Goal: Task Accomplishment & Management: Use online tool/utility

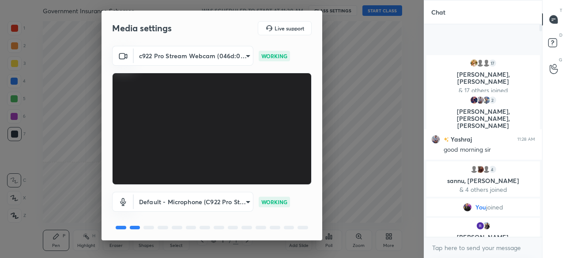
scroll to position [31, 0]
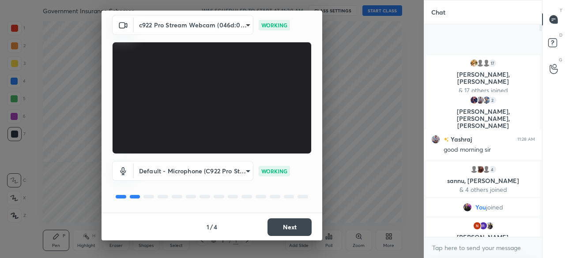
click at [284, 225] on button "Next" at bounding box center [290, 228] width 44 height 18
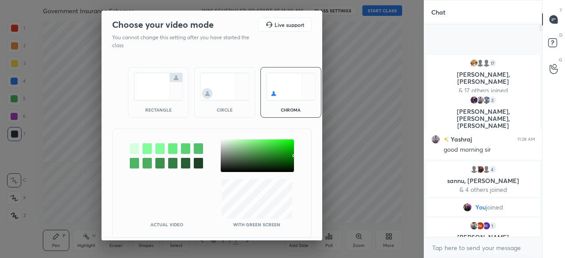
click at [155, 87] on img at bounding box center [158, 87] width 49 height 28
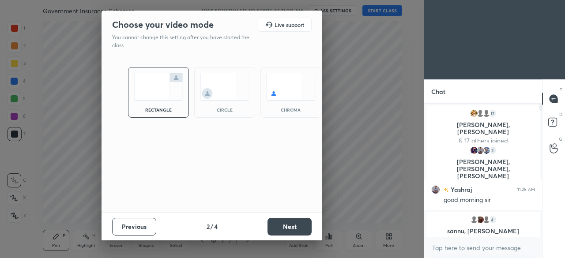
scroll to position [57, 115]
click at [279, 224] on button "Next" at bounding box center [290, 227] width 44 height 18
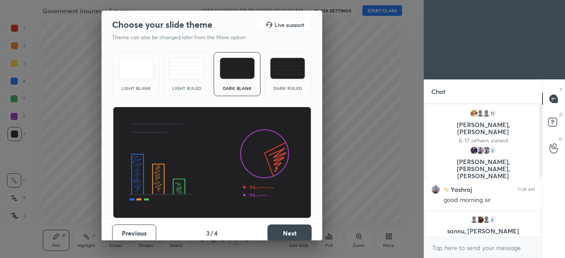
click at [276, 233] on button "Next" at bounding box center [290, 234] width 44 height 18
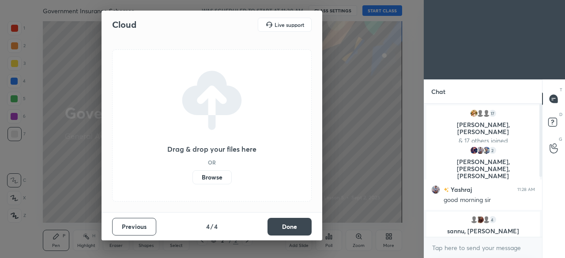
click at [218, 179] on label "Browse" at bounding box center [212, 178] width 39 height 14
click at [193, 179] on input "Browse" at bounding box center [193, 178] width 0 height 14
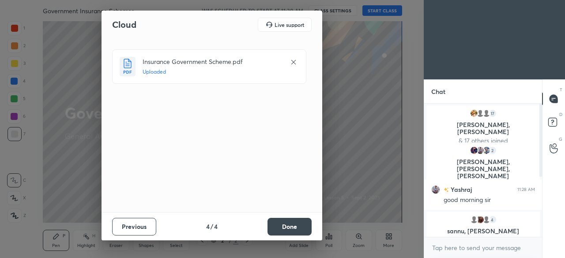
click at [282, 225] on button "Done" at bounding box center [290, 227] width 44 height 18
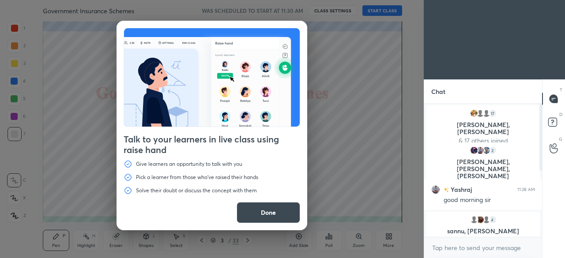
click at [278, 219] on button "Done" at bounding box center [269, 212] width 64 height 21
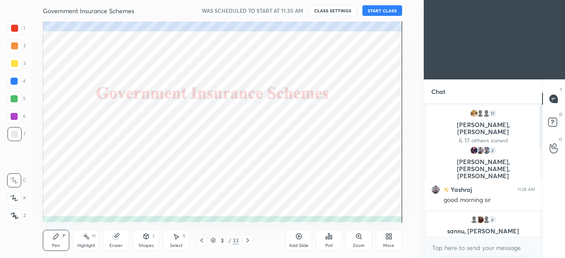
click at [379, 10] on button "START CLASS" at bounding box center [383, 10] width 40 height 11
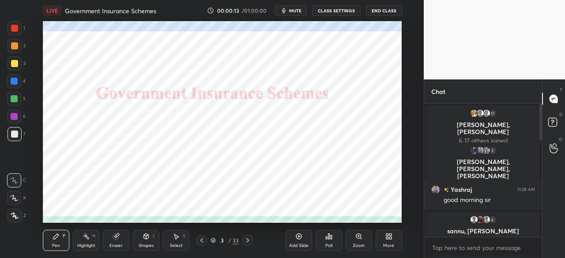
drag, startPoint x: 540, startPoint y: 133, endPoint x: 551, endPoint y: 271, distance: 138.7
click at [551, 0] on html "1 2 3 4 5 6 7 C X Z C X Z E E Erase all H H LIVE Government Insurance Schemes 0…" at bounding box center [282, 0] width 565 height 0
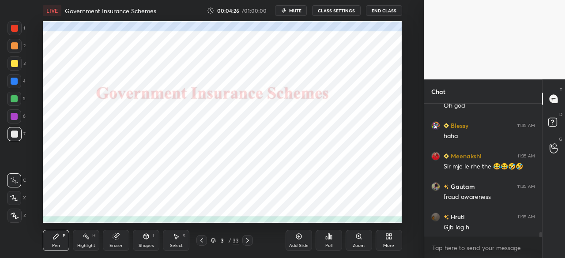
scroll to position [3453, 0]
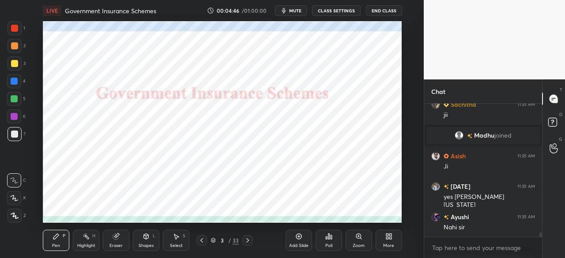
click at [16, 81] on div at bounding box center [14, 81] width 7 height 7
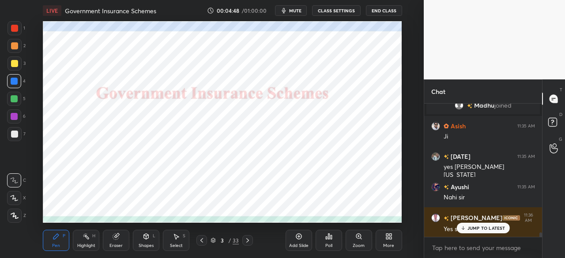
click at [13, 214] on icon at bounding box center [15, 216] width 8 height 6
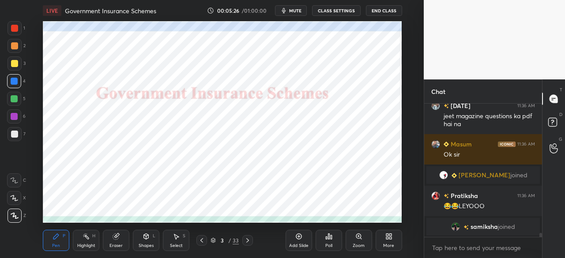
scroll to position [4220, 0]
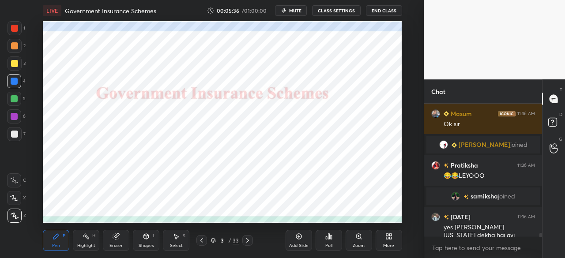
click at [249, 243] on icon at bounding box center [247, 240] width 7 height 7
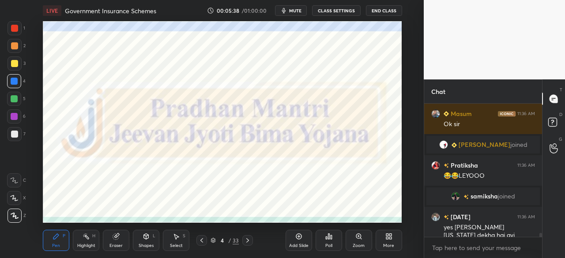
click at [15, 26] on div at bounding box center [14, 28] width 7 height 7
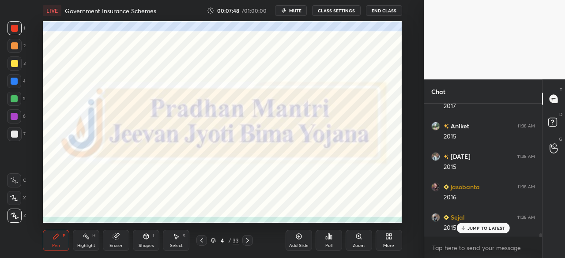
scroll to position [5092, 0]
click at [247, 243] on icon at bounding box center [247, 240] width 7 height 7
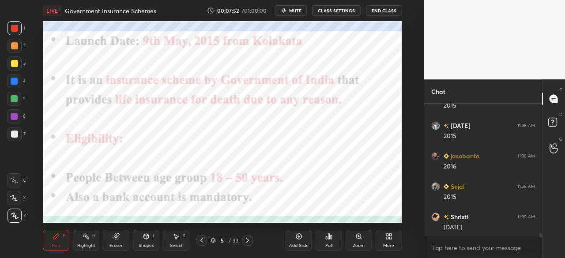
scroll to position [5122, 0]
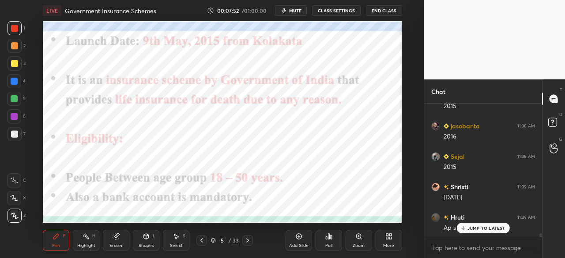
click at [15, 29] on div at bounding box center [14, 28] width 7 height 7
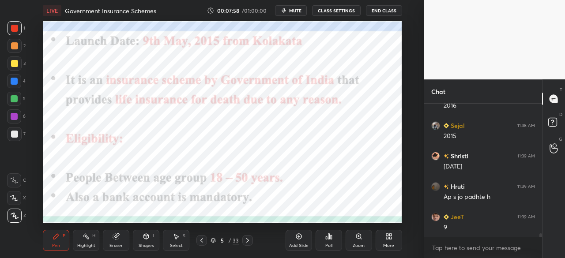
scroll to position [5183, 0]
click at [16, 82] on div at bounding box center [14, 81] width 7 height 7
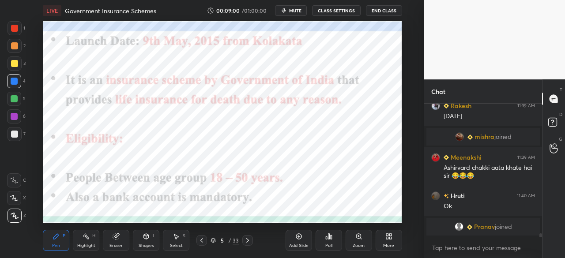
scroll to position [5144, 0]
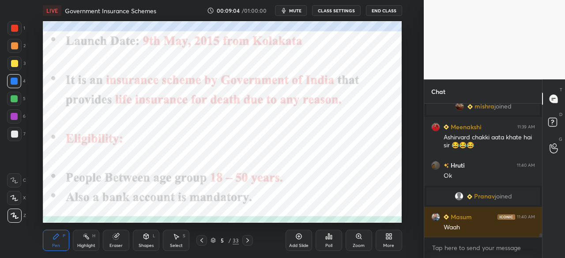
click at [248, 247] on div "Pen P Highlight H Eraser Shapes L Select S 5 / 33 Add Slide Poll Zoom More" at bounding box center [222, 240] width 359 height 35
click at [250, 241] on icon at bounding box center [247, 240] width 7 height 7
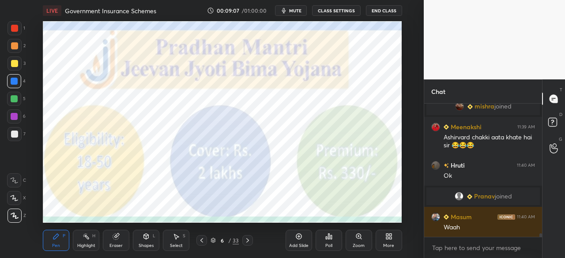
click at [14, 27] on div at bounding box center [14, 28] width 7 height 7
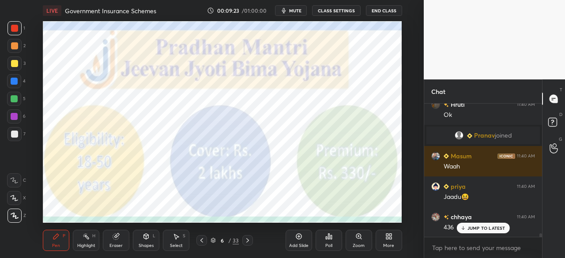
scroll to position [5243, 0]
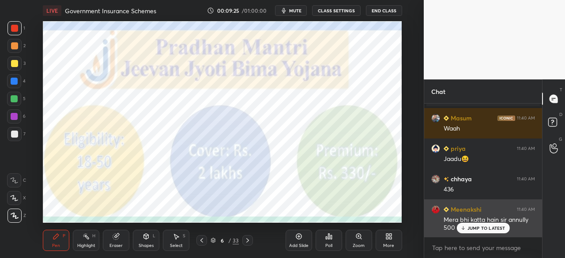
click at [464, 229] on icon at bounding box center [463, 228] width 6 height 5
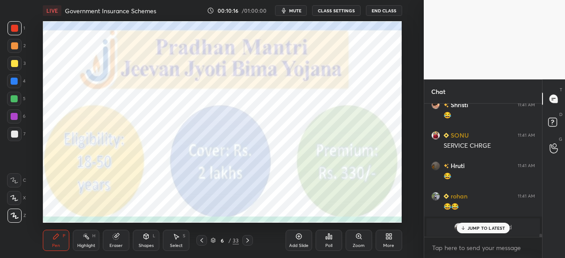
scroll to position [5652, 0]
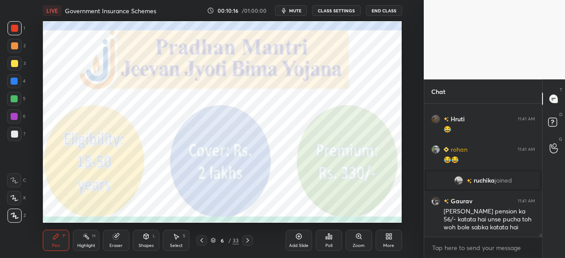
click at [203, 243] on icon at bounding box center [201, 240] width 7 height 7
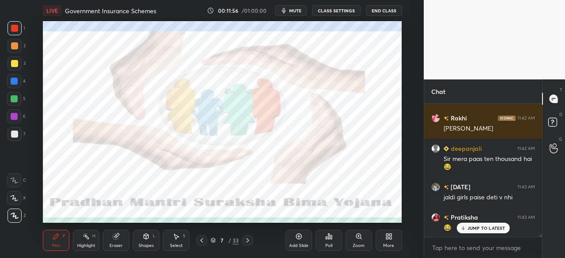
scroll to position [6512, 0]
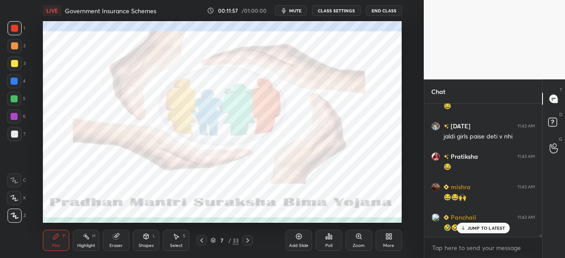
click at [293, 240] on div "Add Slide" at bounding box center [299, 240] width 27 height 21
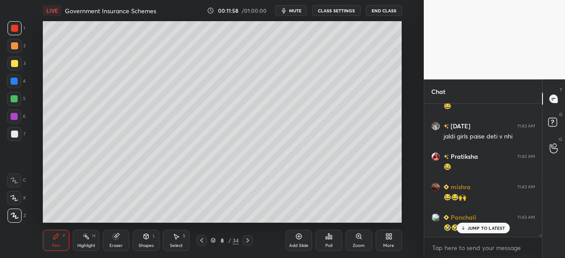
click at [13, 63] on div at bounding box center [14, 63] width 7 height 7
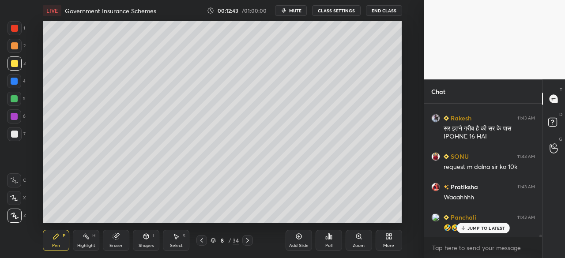
scroll to position [7298, 0]
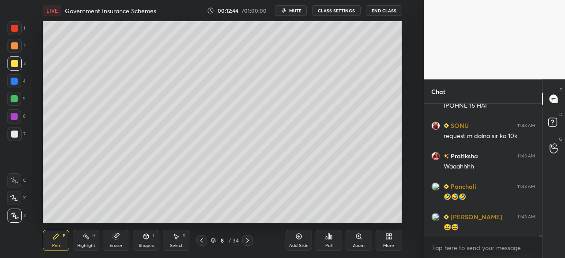
click at [204, 243] on icon at bounding box center [201, 240] width 7 height 7
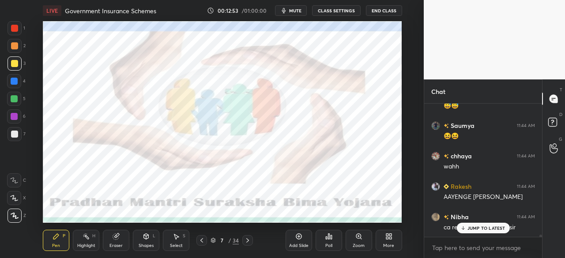
scroll to position [7450, 0]
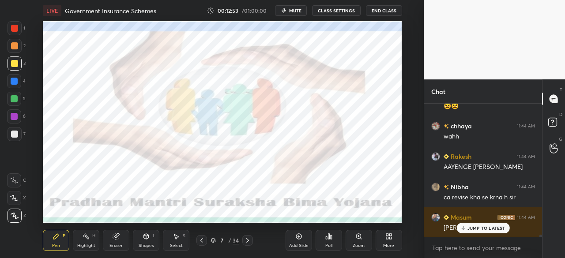
click at [14, 79] on div at bounding box center [14, 81] width 7 height 7
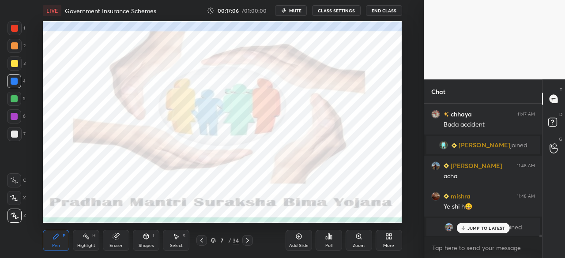
scroll to position [8791, 0]
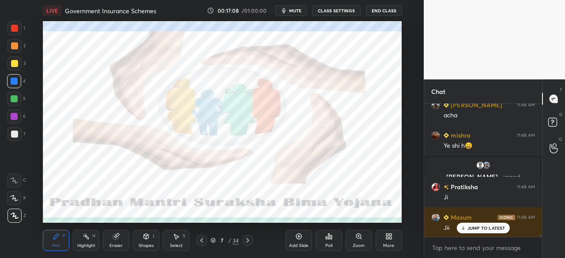
drag, startPoint x: 249, startPoint y: 241, endPoint x: 247, endPoint y: 235, distance: 5.9
click at [248, 239] on icon at bounding box center [247, 240] width 7 height 7
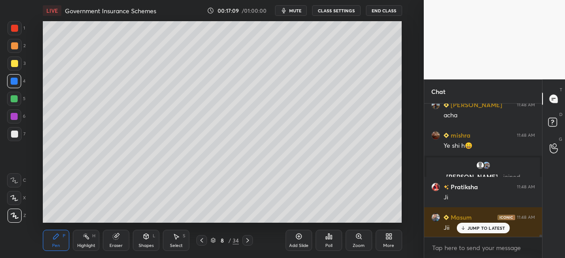
click at [248, 244] on div at bounding box center [248, 240] width 11 height 11
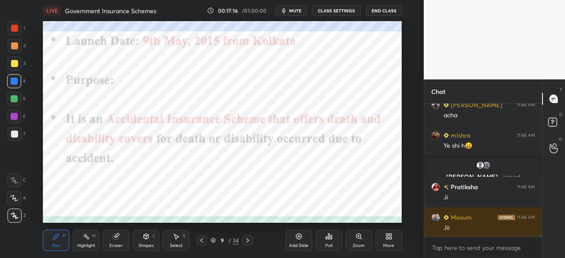
scroll to position [8821, 0]
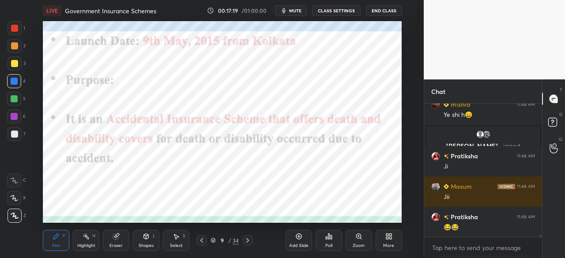
click at [14, 81] on div at bounding box center [14, 81] width 7 height 7
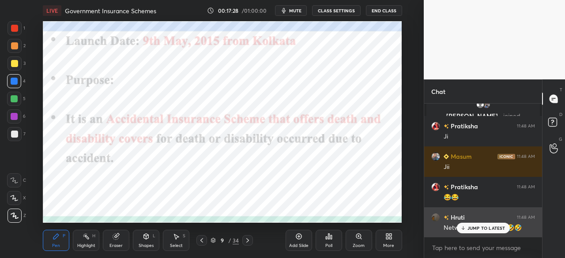
drag, startPoint x: 480, startPoint y: 229, endPoint x: 470, endPoint y: 226, distance: 9.8
click at [480, 229] on p "JUMP TO LATEST" at bounding box center [487, 228] width 38 height 5
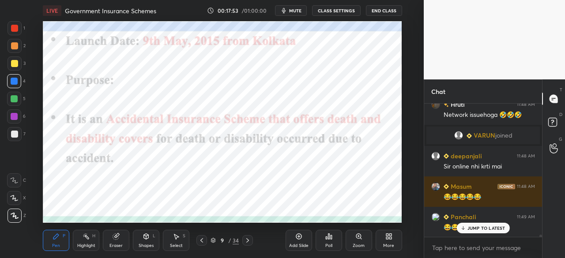
scroll to position [8806, 0]
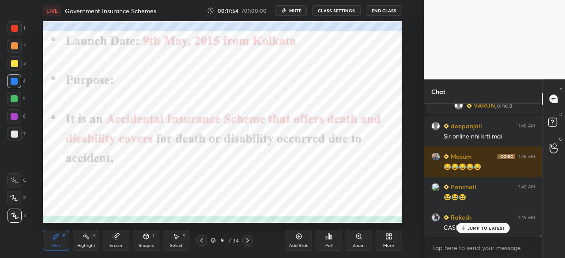
click at [485, 232] on div "JUMP TO LATEST" at bounding box center [483, 228] width 53 height 11
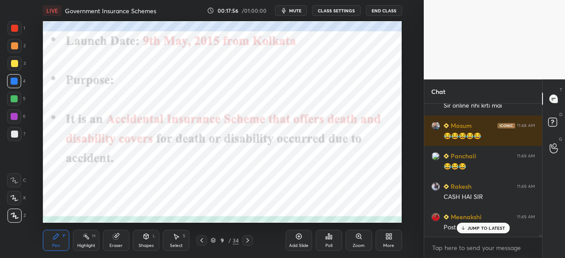
scroll to position [8867, 0]
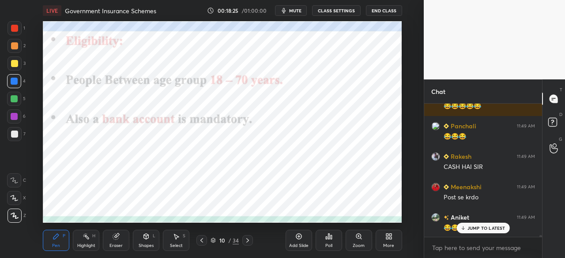
click at [248, 242] on icon at bounding box center [247, 240] width 7 height 7
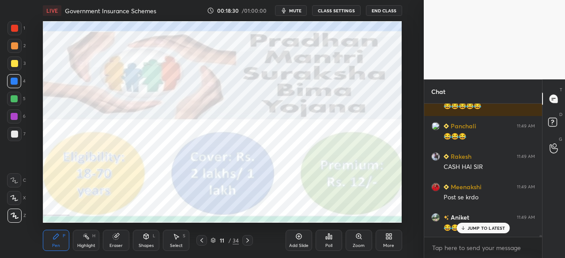
click at [14, 30] on div at bounding box center [14, 28] width 7 height 7
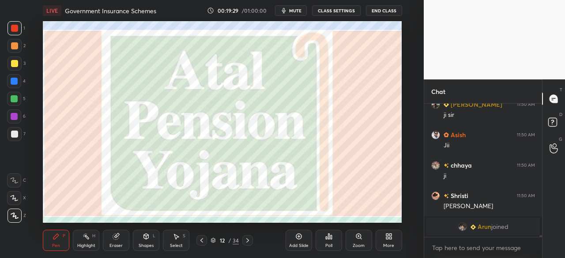
scroll to position [9275, 0]
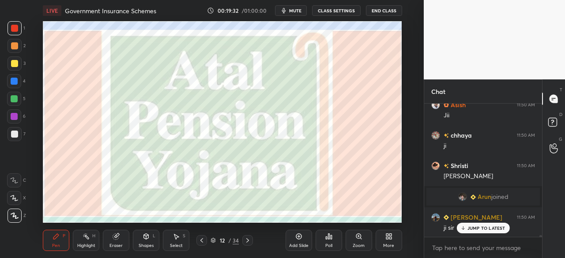
click at [299, 242] on div "Add Slide" at bounding box center [299, 240] width 27 height 21
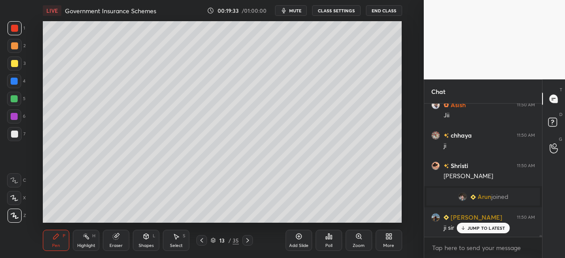
click at [16, 66] on div at bounding box center [14, 63] width 7 height 7
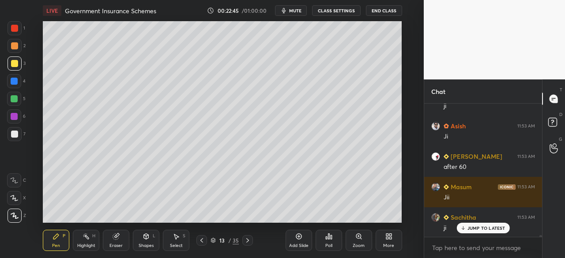
scroll to position [10188, 0]
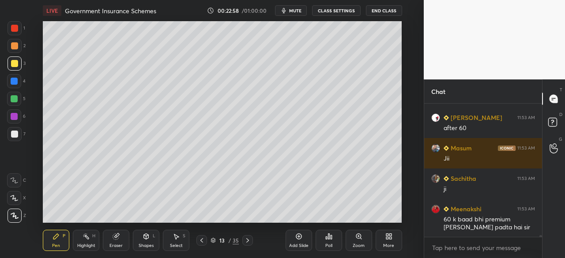
click at [247, 242] on icon at bounding box center [247, 241] width 3 height 4
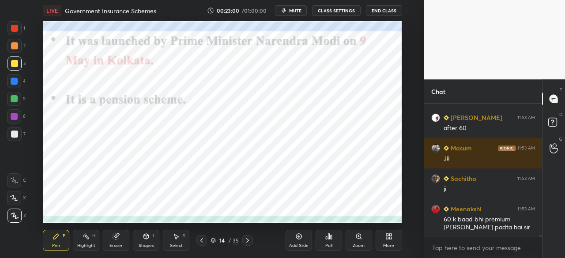
click at [14, 28] on div at bounding box center [14, 28] width 7 height 7
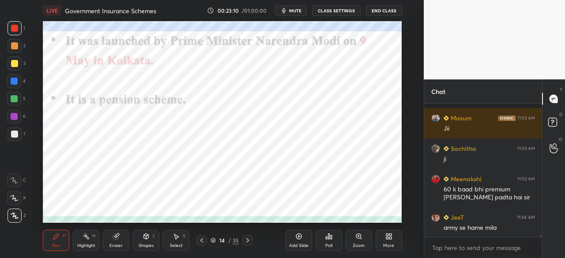
scroll to position [10257, 0]
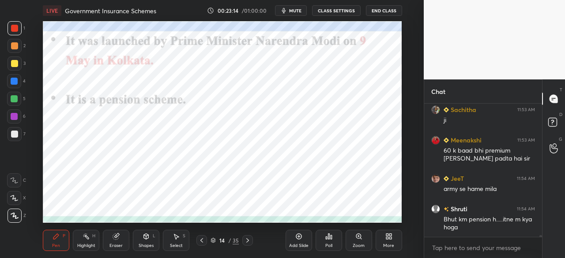
click at [246, 244] on div at bounding box center [248, 240] width 11 height 11
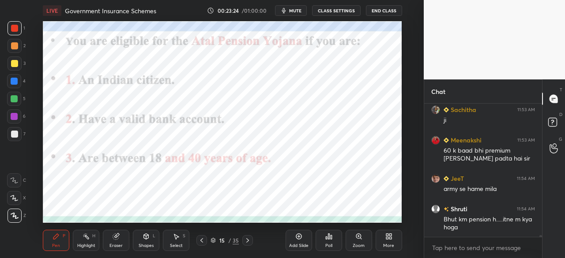
click at [247, 242] on icon at bounding box center [247, 240] width 7 height 7
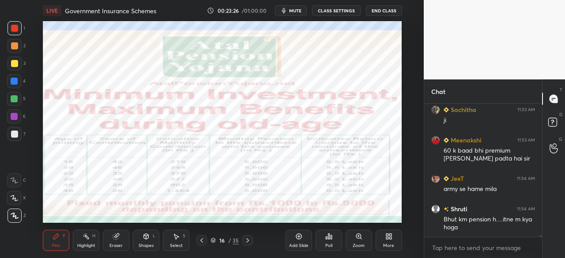
drag, startPoint x: 15, startPoint y: 81, endPoint x: 22, endPoint y: 85, distance: 7.7
click at [15, 81] on div at bounding box center [14, 81] width 7 height 7
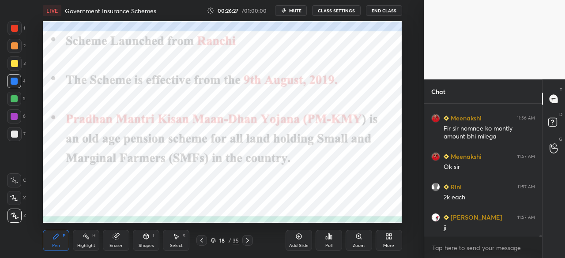
scroll to position [11179, 0]
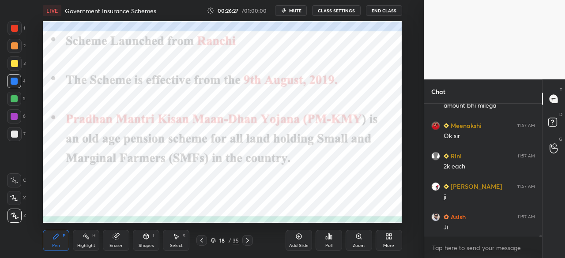
click at [14, 80] on div at bounding box center [14, 81] width 7 height 7
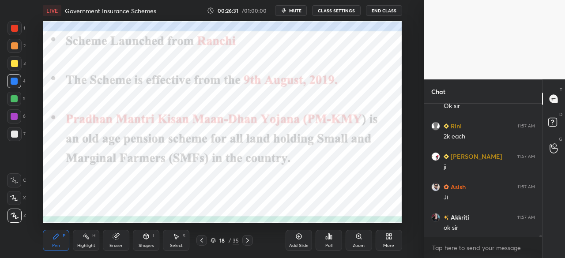
scroll to position [11240, 0]
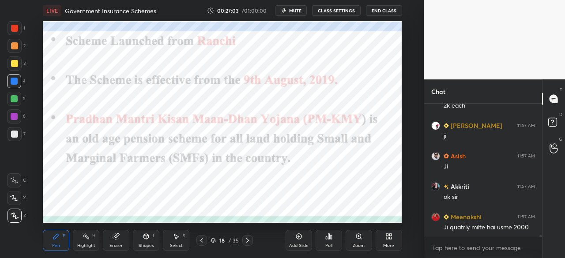
click at [248, 245] on div at bounding box center [248, 240] width 11 height 11
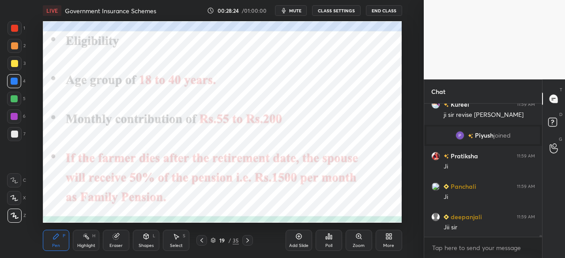
scroll to position [11026, 0]
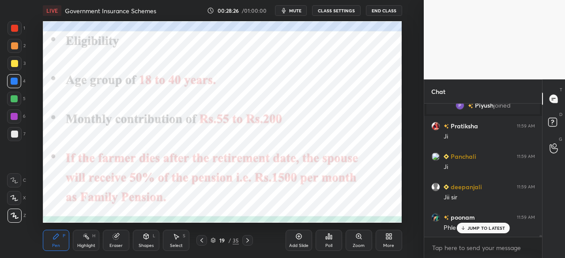
click at [468, 227] on div "JUMP TO LATEST" at bounding box center [483, 228] width 53 height 11
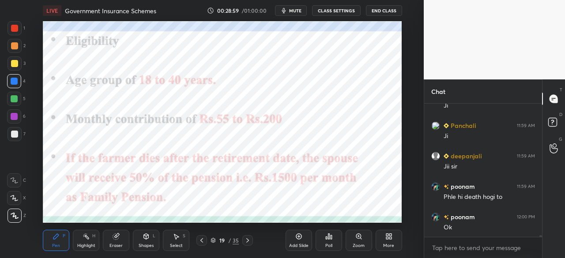
click at [247, 241] on icon at bounding box center [247, 240] width 7 height 7
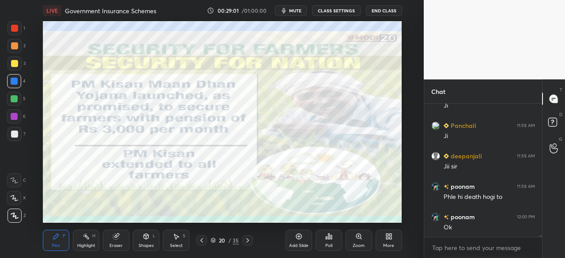
scroll to position [11078, 0]
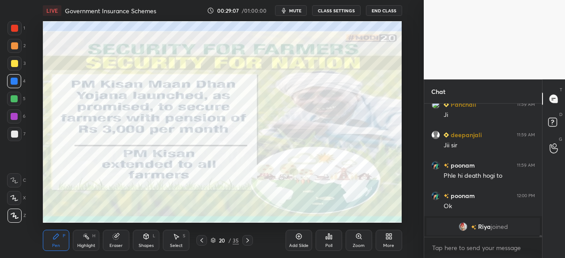
click at [250, 238] on icon at bounding box center [247, 240] width 7 height 7
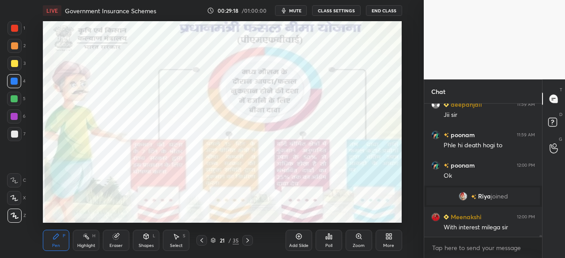
scroll to position [11080, 0]
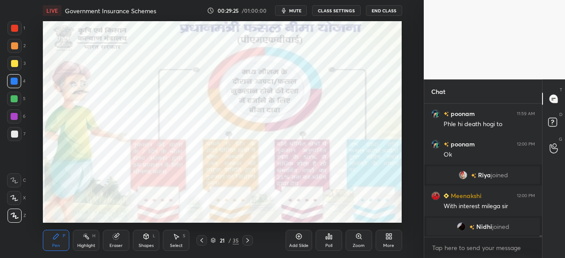
click at [248, 244] on div at bounding box center [248, 240] width 11 height 11
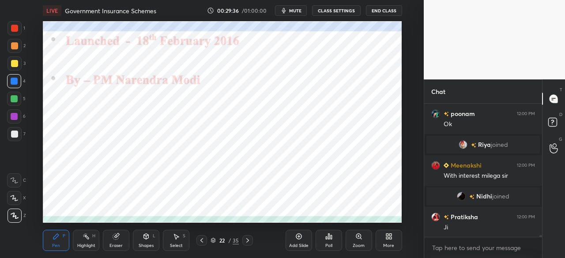
scroll to position [11115, 0]
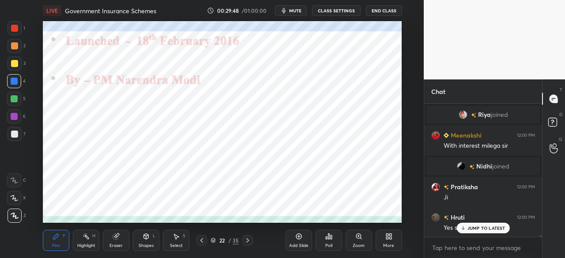
click at [248, 242] on icon at bounding box center [247, 240] width 7 height 7
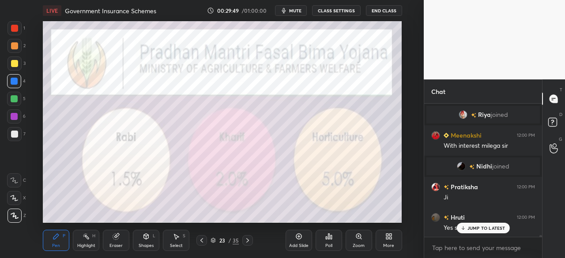
click at [11, 29] on div at bounding box center [14, 28] width 7 height 7
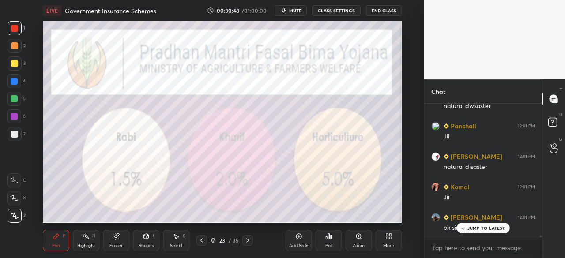
scroll to position [11756, 0]
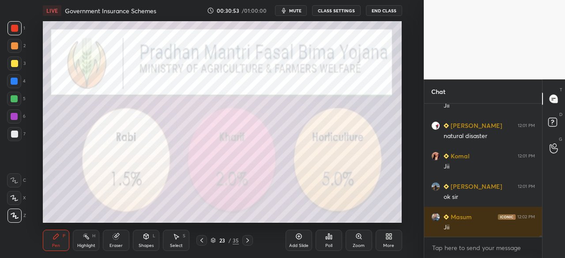
click at [15, 79] on div at bounding box center [14, 81] width 7 height 7
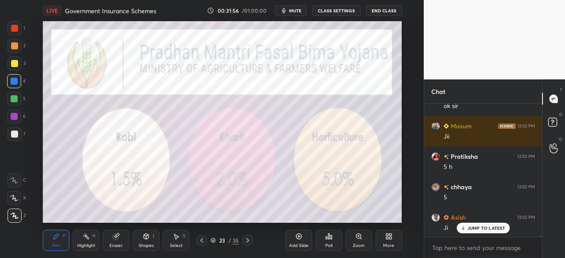
scroll to position [11877, 0]
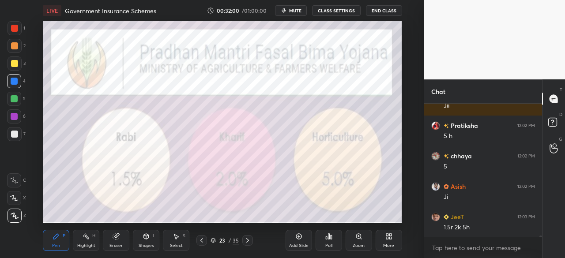
click at [248, 243] on icon at bounding box center [247, 240] width 7 height 7
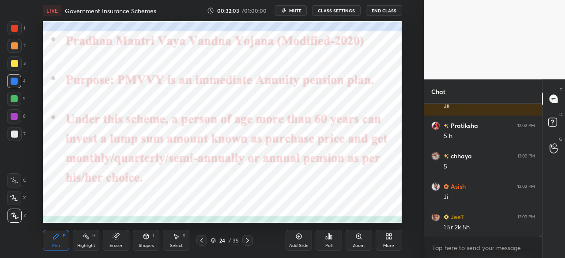
drag, startPoint x: 201, startPoint y: 240, endPoint x: 198, endPoint y: 236, distance: 5.3
click at [201, 241] on icon at bounding box center [201, 240] width 7 height 7
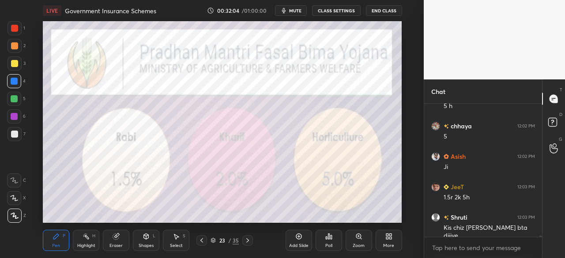
scroll to position [11938, 0]
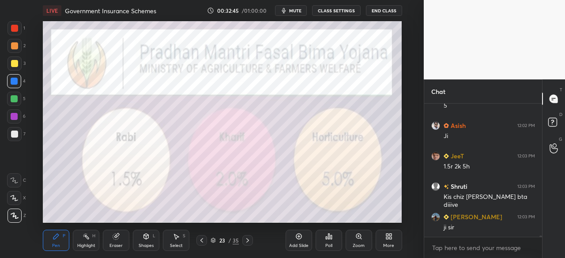
click at [246, 240] on icon at bounding box center [247, 240] width 7 height 7
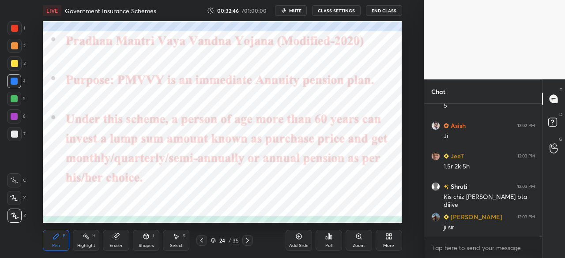
click at [15, 80] on div at bounding box center [14, 81] width 7 height 7
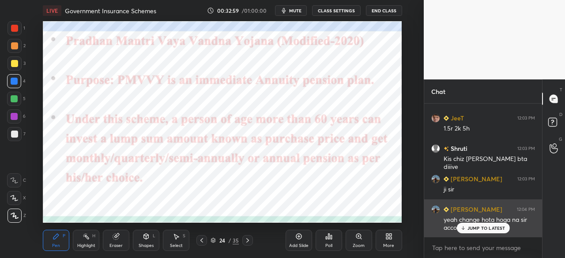
click at [473, 226] on p "JUMP TO LATEST" at bounding box center [487, 228] width 38 height 5
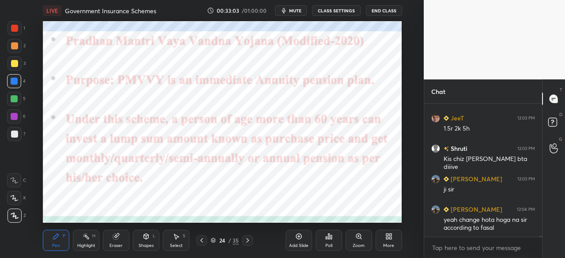
click at [201, 244] on div at bounding box center [202, 240] width 11 height 11
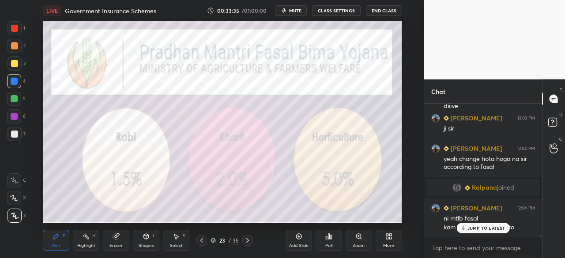
scroll to position [11810, 0]
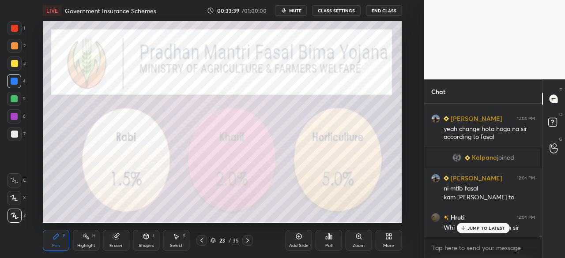
click at [482, 230] on p "JUMP TO LATEST" at bounding box center [487, 228] width 38 height 5
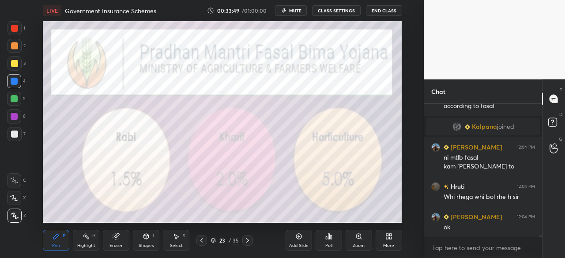
click at [250, 241] on icon at bounding box center [247, 240] width 7 height 7
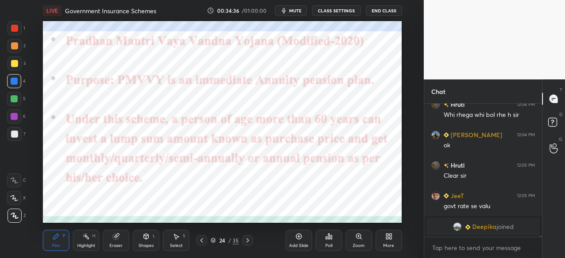
scroll to position [11934, 0]
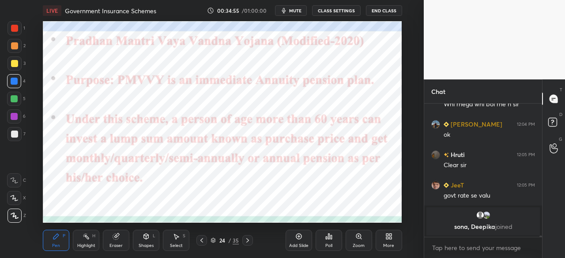
click at [250, 240] on icon at bounding box center [247, 240] width 7 height 7
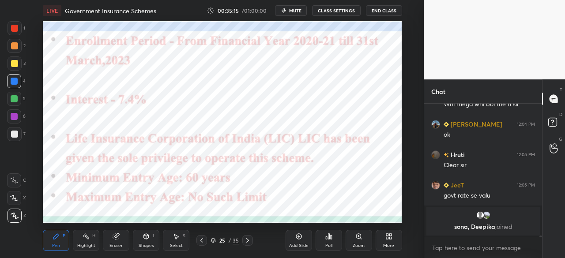
click at [246, 243] on icon at bounding box center [247, 240] width 7 height 7
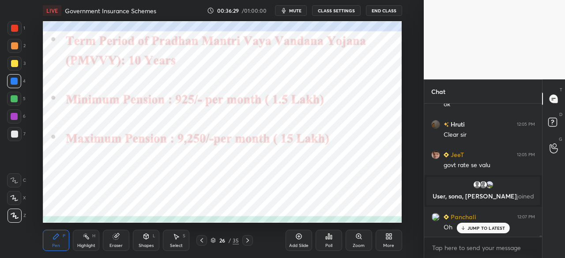
scroll to position [11968, 0]
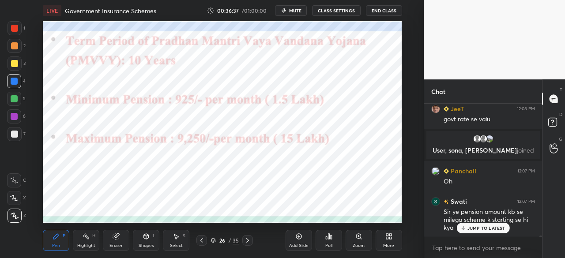
click at [201, 242] on icon at bounding box center [201, 240] width 7 height 7
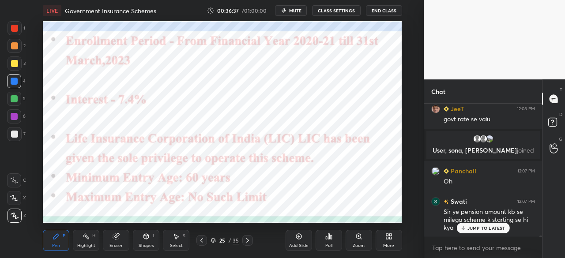
click at [244, 240] on div at bounding box center [248, 240] width 11 height 11
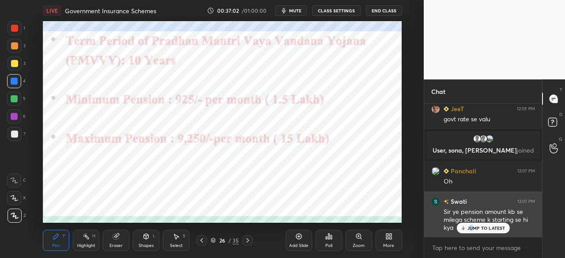
click at [472, 229] on p "JUMP TO LATEST" at bounding box center [487, 228] width 38 height 5
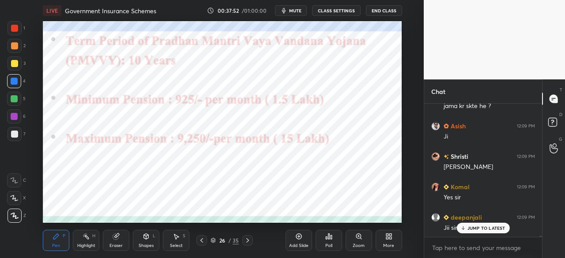
scroll to position [12504, 0]
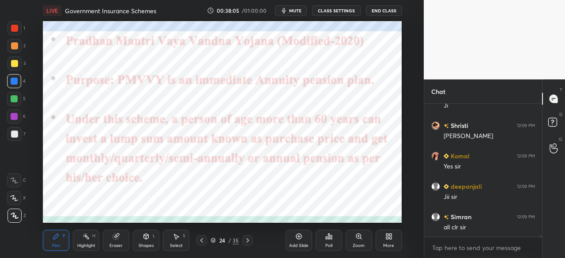
click at [13, 28] on div at bounding box center [14, 28] width 7 height 7
click at [248, 243] on icon at bounding box center [247, 240] width 7 height 7
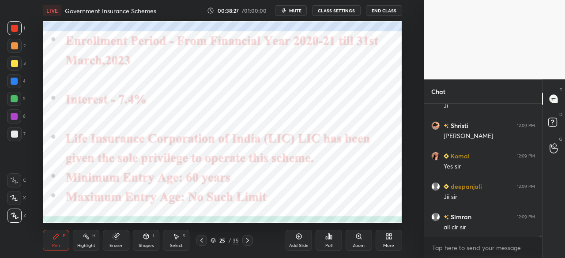
click at [11, 79] on div at bounding box center [14, 81] width 14 height 14
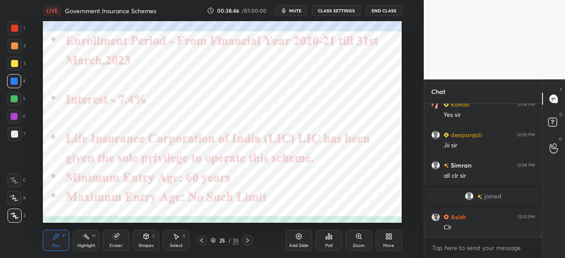
scroll to position [12362, 0]
click at [249, 243] on icon at bounding box center [247, 240] width 7 height 7
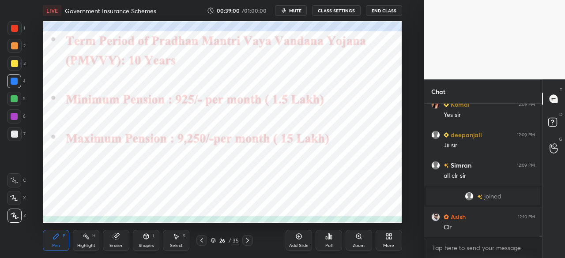
click at [247, 243] on icon at bounding box center [247, 240] width 7 height 7
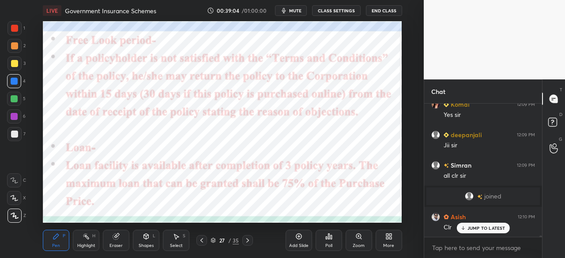
scroll to position [12400, 0]
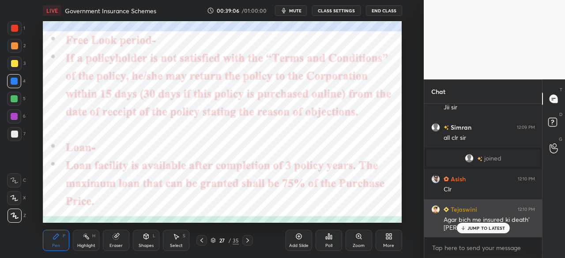
click at [477, 229] on p "JUMP TO LATEST" at bounding box center [487, 228] width 38 height 5
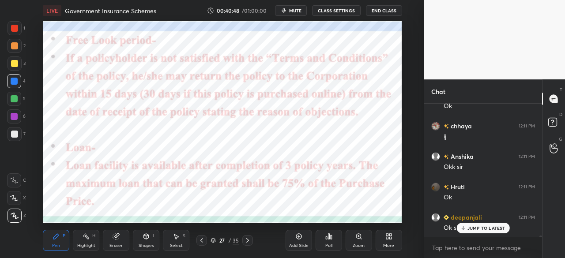
scroll to position [12563, 0]
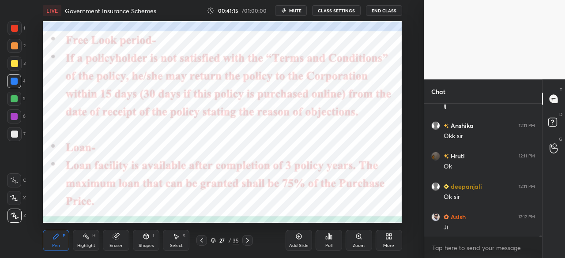
click at [286, 11] on icon "button" at bounding box center [284, 10] width 7 height 7
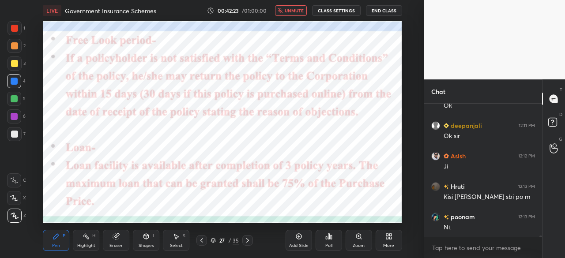
scroll to position [12645, 0]
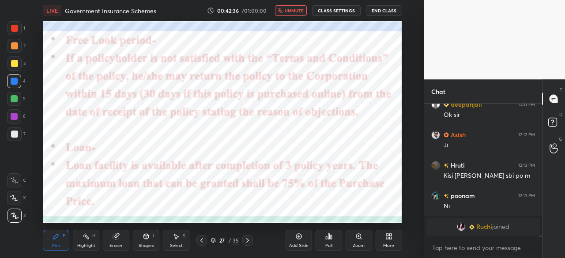
click at [290, 12] on span "unmute" at bounding box center [294, 11] width 19 height 6
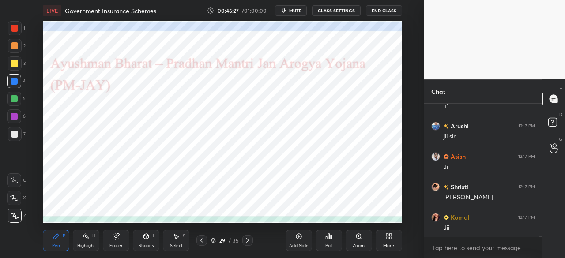
scroll to position [13813, 0]
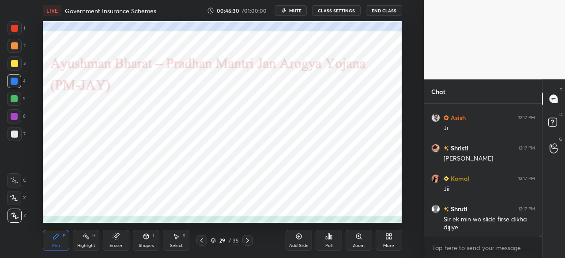
click at [202, 243] on icon at bounding box center [201, 240] width 7 height 7
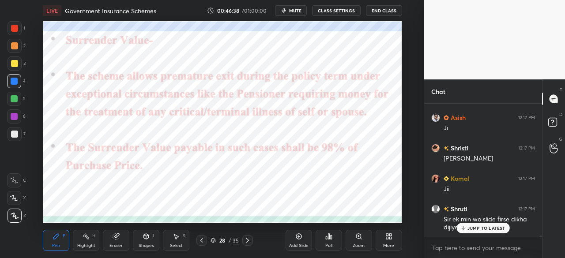
scroll to position [13843, 0]
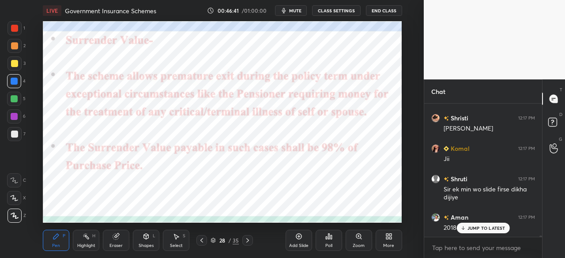
click at [249, 239] on icon at bounding box center [247, 240] width 7 height 7
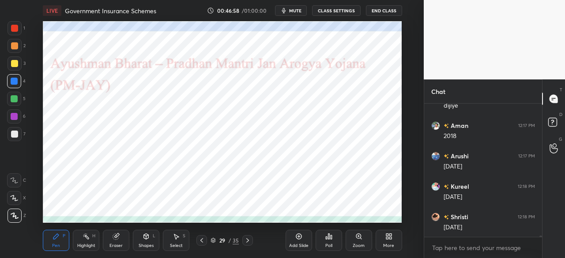
scroll to position [13965, 0]
click at [251, 243] on icon at bounding box center [247, 240] width 7 height 7
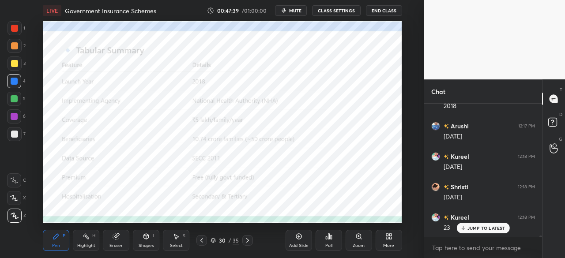
click at [11, 29] on div at bounding box center [14, 28] width 7 height 7
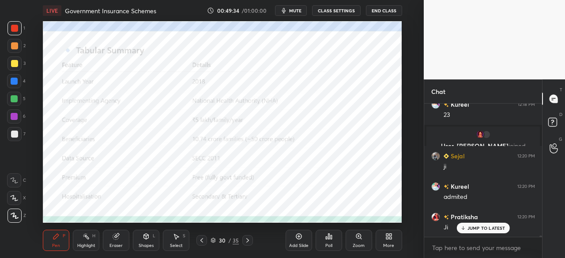
scroll to position [14108, 0]
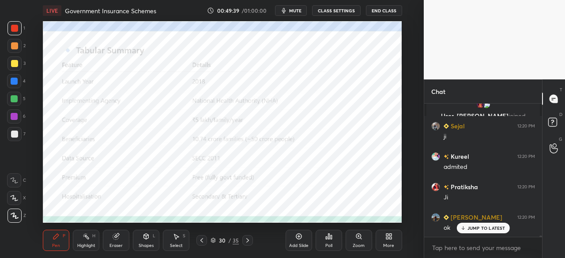
click at [249, 242] on icon at bounding box center [247, 240] width 7 height 7
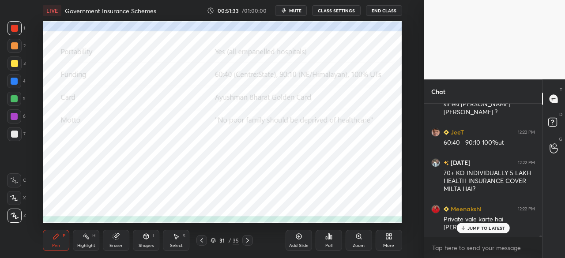
scroll to position [14522, 0]
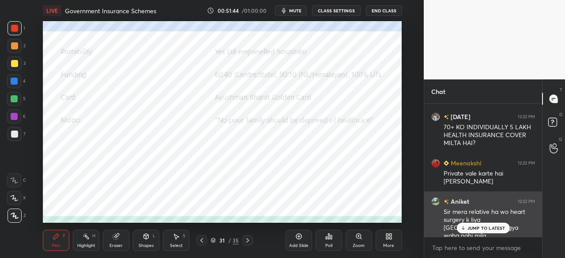
click at [480, 228] on p "JUMP TO LATEST" at bounding box center [487, 228] width 38 height 5
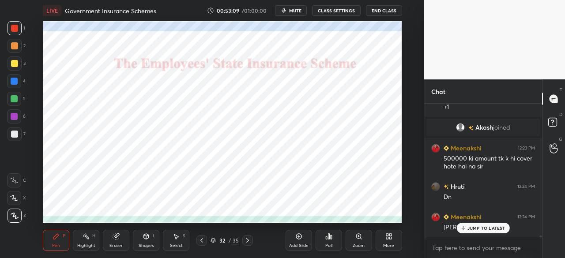
scroll to position [14224, 0]
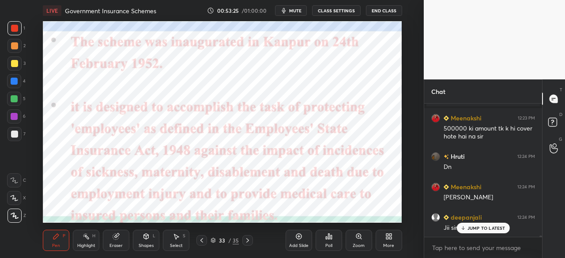
click at [12, 80] on div at bounding box center [14, 81] width 7 height 7
click at [246, 240] on icon at bounding box center [247, 240] width 7 height 7
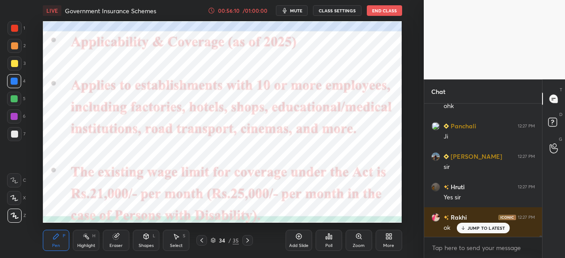
scroll to position [14489, 0]
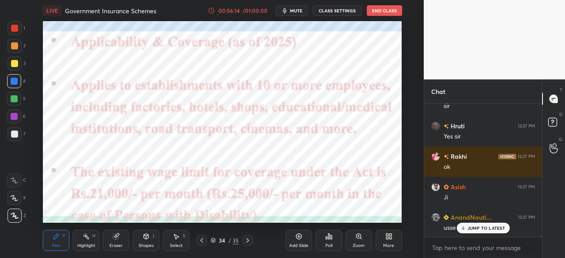
click at [483, 229] on p "JUMP TO LATEST" at bounding box center [487, 228] width 38 height 5
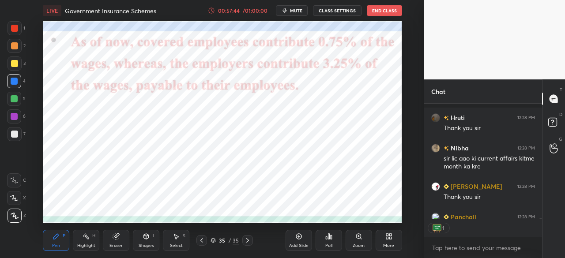
scroll to position [14958, 0]
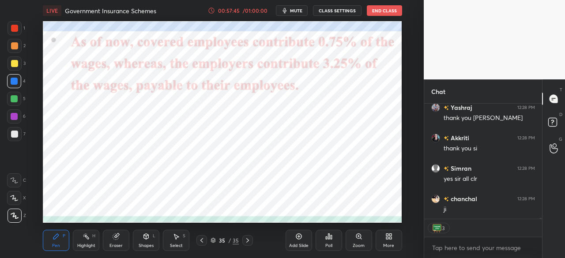
click at [385, 8] on button "End Class" at bounding box center [384, 10] width 35 height 11
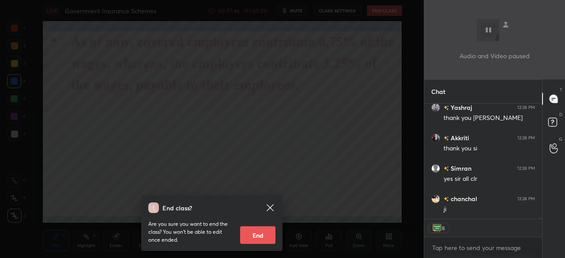
scroll to position [15080, 0]
click at [252, 234] on button "End" at bounding box center [257, 236] width 35 height 18
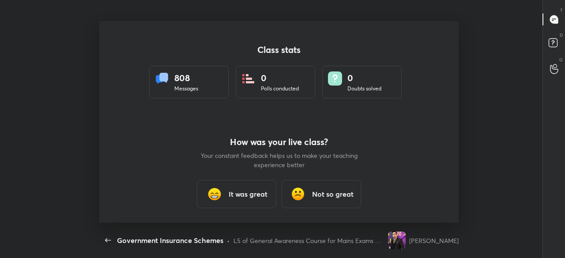
scroll to position [3, 0]
type textarea "x"
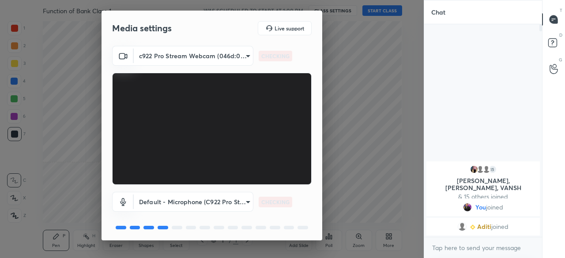
scroll to position [31, 0]
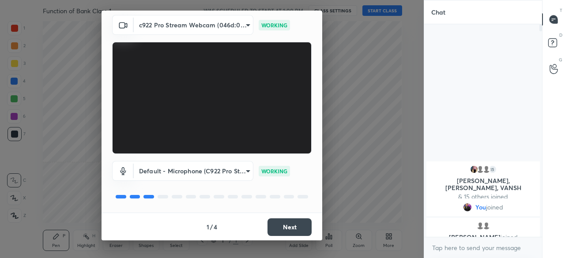
click at [282, 227] on button "Next" at bounding box center [290, 228] width 44 height 18
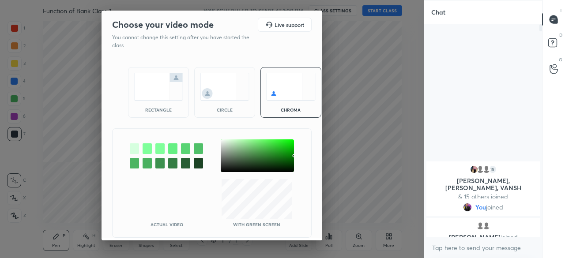
click at [138, 73] on img at bounding box center [158, 87] width 49 height 28
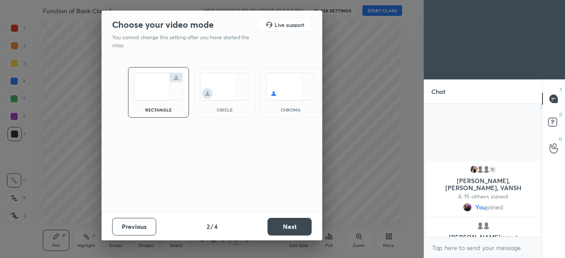
click at [295, 237] on div "Previous 2 / 4 Next" at bounding box center [212, 226] width 221 height 28
click at [292, 229] on button "Next" at bounding box center [290, 227] width 44 height 18
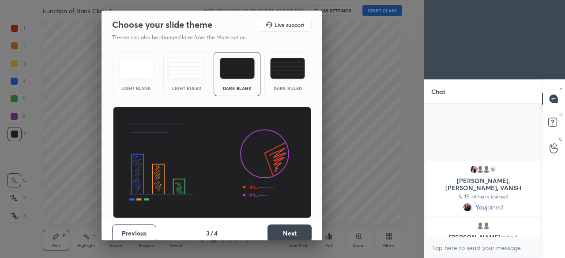
click at [282, 233] on button "Next" at bounding box center [290, 234] width 44 height 18
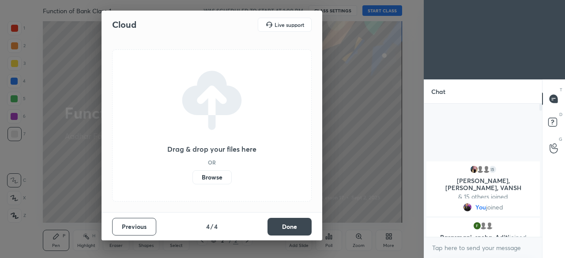
click at [212, 179] on label "Browse" at bounding box center [212, 178] width 39 height 14
click at [193, 179] on input "Browse" at bounding box center [193, 178] width 0 height 14
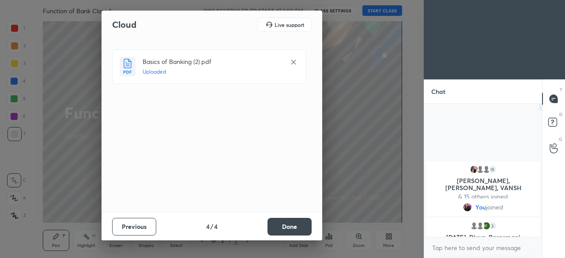
click at [303, 231] on button "Done" at bounding box center [290, 227] width 44 height 18
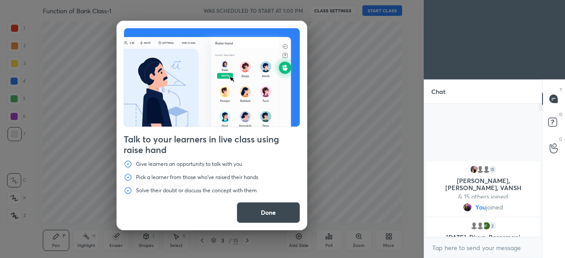
click at [290, 211] on button "Done" at bounding box center [269, 212] width 64 height 21
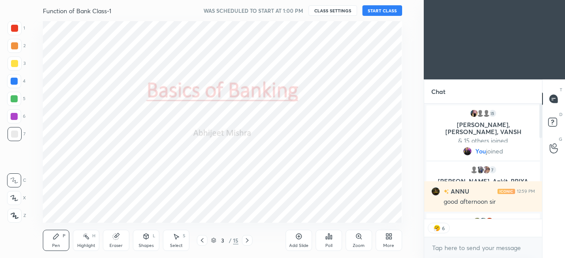
scroll to position [131, 115]
click at [394, 8] on button "START CLASS" at bounding box center [383, 10] width 40 height 11
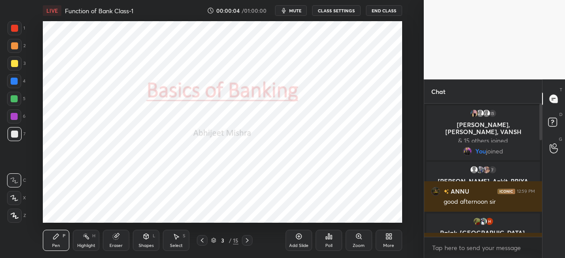
click at [302, 10] on span "mute" at bounding box center [295, 11] width 12 height 6
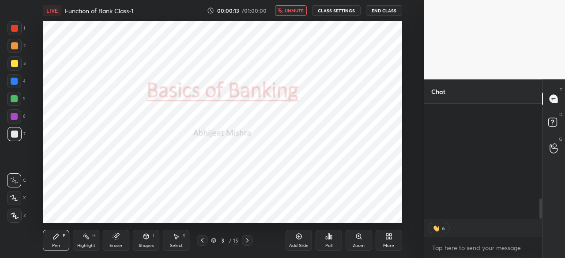
scroll to position [534, 0]
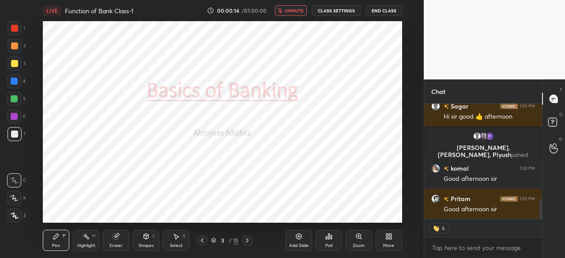
drag, startPoint x: 542, startPoint y: 124, endPoint x: 549, endPoint y: 229, distance: 105.4
click at [549, 229] on div "Chat 5 sulav, kanchan, Mahi & 5 others joined Sagar 1:02 PM Hi sir good 👍 after…" at bounding box center [494, 169] width 141 height 179
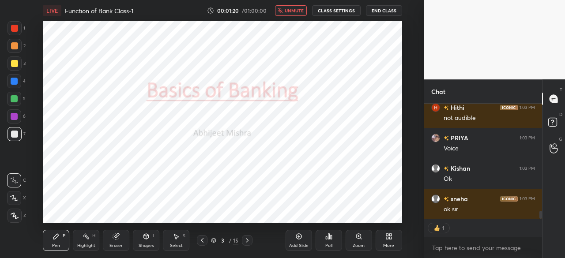
scroll to position [1550, 0]
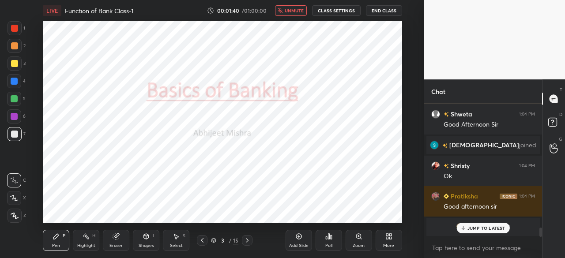
click at [290, 14] on button "unmute" at bounding box center [291, 10] width 32 height 11
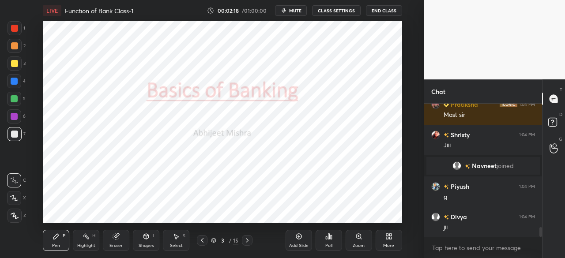
scroll to position [1748, 0]
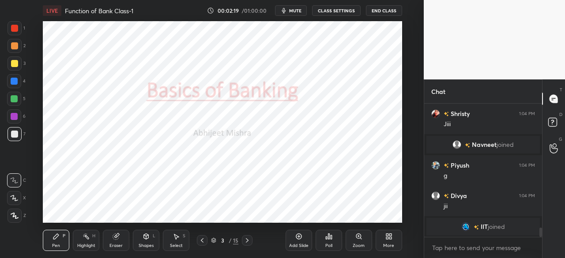
click at [247, 238] on icon at bounding box center [247, 240] width 7 height 7
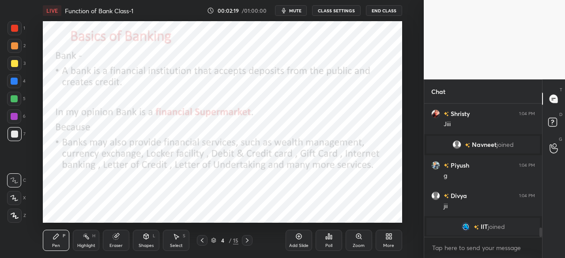
click at [250, 241] on icon at bounding box center [247, 240] width 7 height 7
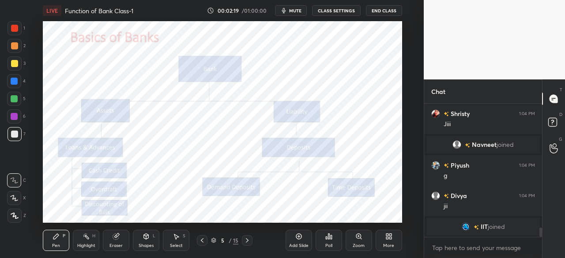
click at [250, 242] on icon at bounding box center [247, 240] width 7 height 7
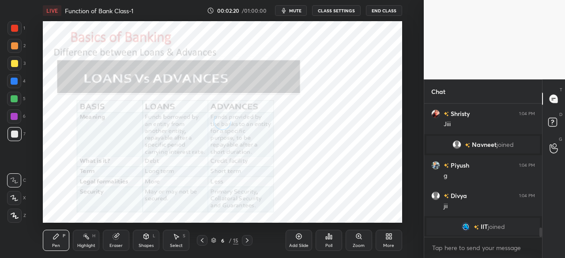
click at [248, 242] on icon at bounding box center [247, 240] width 7 height 7
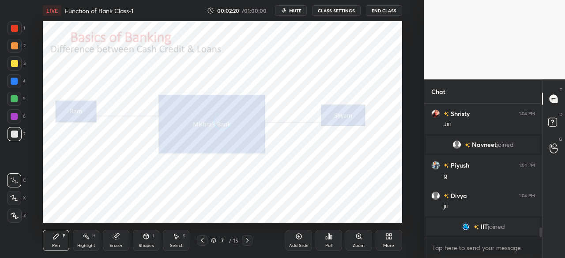
click at [248, 240] on icon at bounding box center [247, 240] width 7 height 7
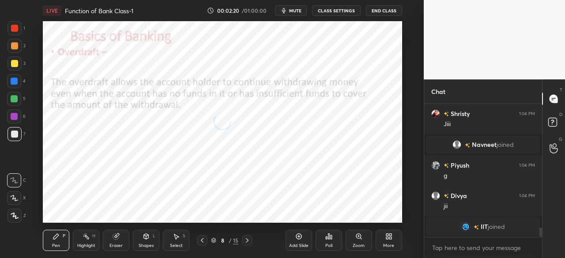
click at [247, 239] on icon at bounding box center [247, 240] width 7 height 7
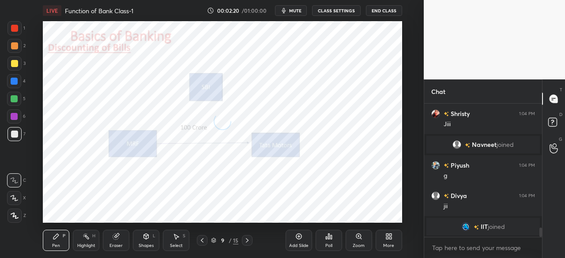
click at [247, 239] on icon at bounding box center [247, 240] width 7 height 7
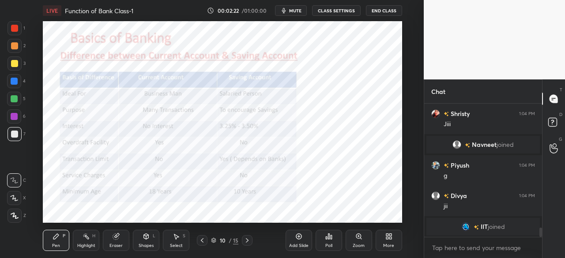
click at [246, 239] on icon at bounding box center [247, 240] width 7 height 7
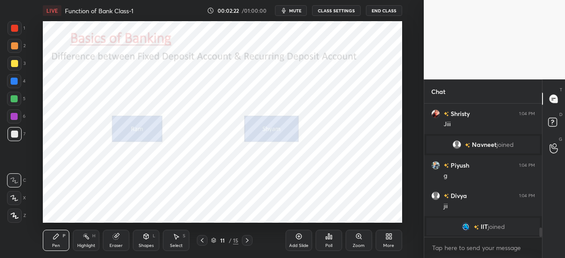
click at [247, 240] on icon at bounding box center [247, 241] width 3 height 4
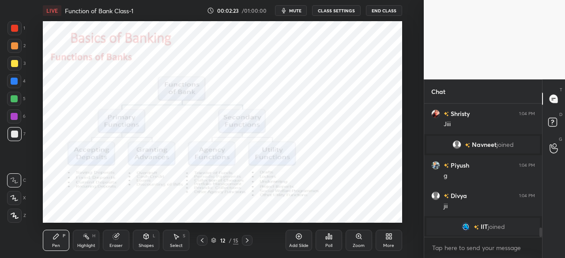
click at [246, 237] on icon at bounding box center [247, 240] width 7 height 7
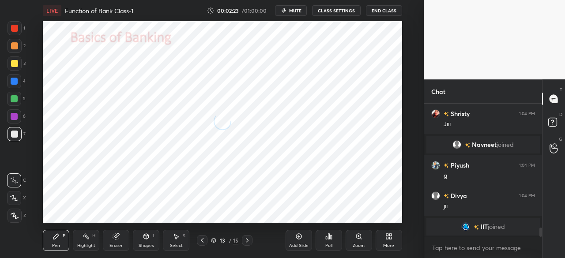
click at [246, 237] on icon at bounding box center [247, 240] width 7 height 7
click at [203, 240] on icon at bounding box center [202, 240] width 7 height 7
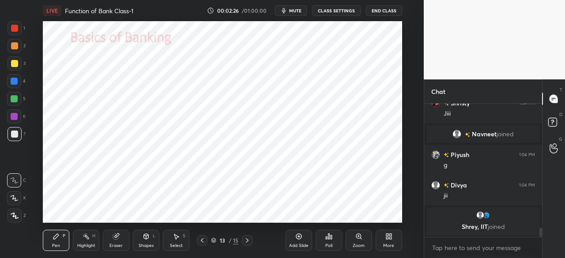
click at [201, 236] on div at bounding box center [202, 240] width 11 height 11
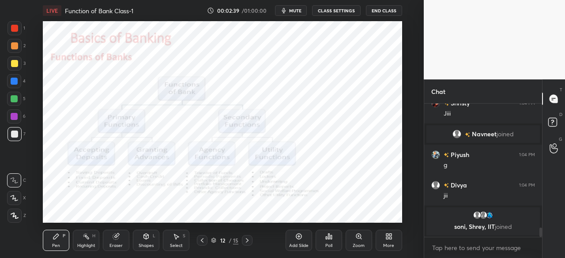
click at [293, 241] on div "Add Slide" at bounding box center [299, 240] width 27 height 21
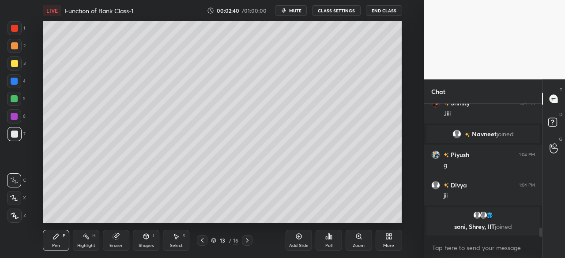
click at [13, 64] on div at bounding box center [14, 63] width 7 height 7
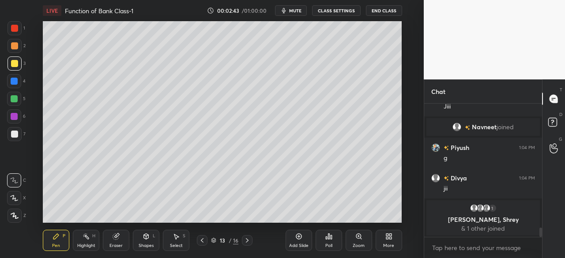
click at [15, 216] on icon at bounding box center [15, 216] width 8 height 6
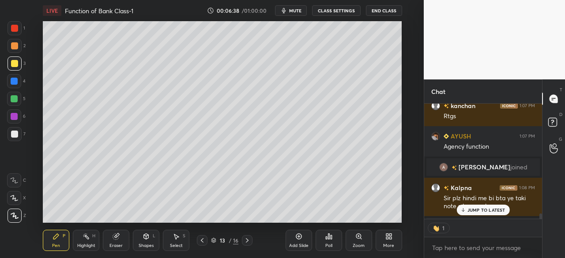
scroll to position [3, 3]
click at [462, 211] on icon at bounding box center [463, 210] width 6 height 5
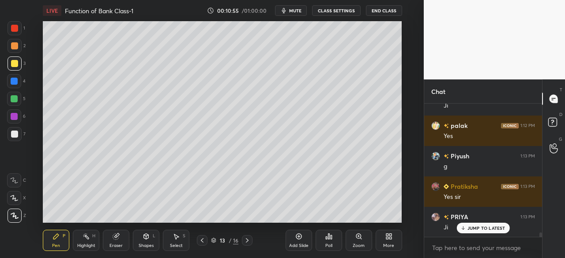
scroll to position [4028, 0]
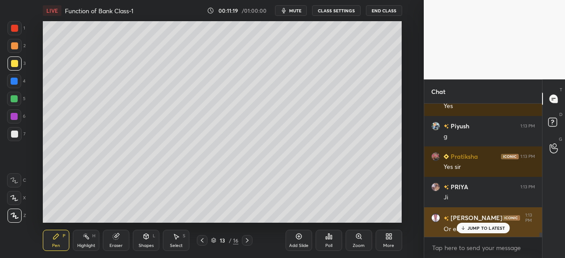
drag, startPoint x: 477, startPoint y: 228, endPoint x: 466, endPoint y: 229, distance: 11.1
click at [477, 230] on p "JUMP TO LATEST" at bounding box center [487, 228] width 38 height 5
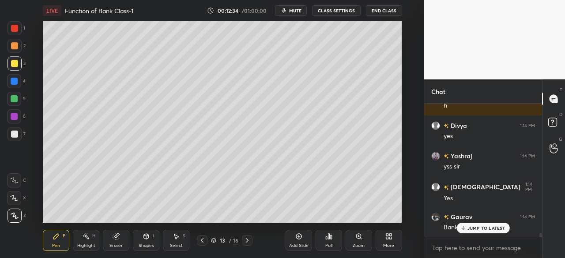
scroll to position [4425, 0]
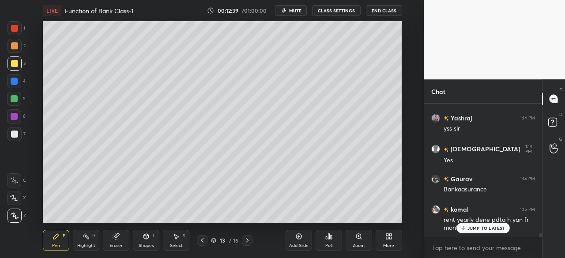
click at [469, 228] on p "JUMP TO LATEST" at bounding box center [487, 228] width 38 height 5
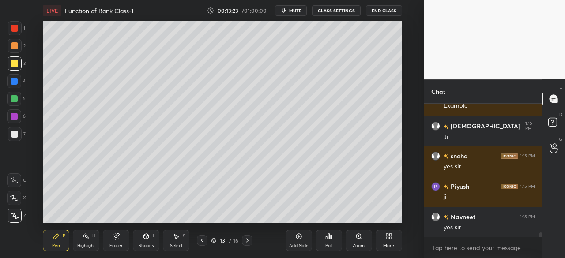
scroll to position [4151, 0]
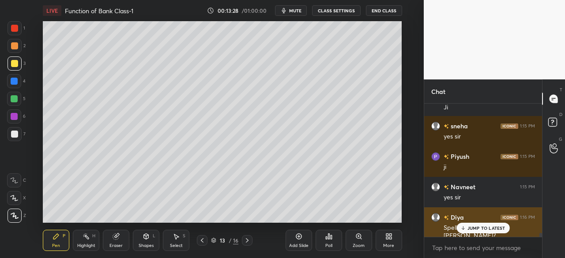
click at [478, 226] on p "JUMP TO LATEST" at bounding box center [487, 228] width 38 height 5
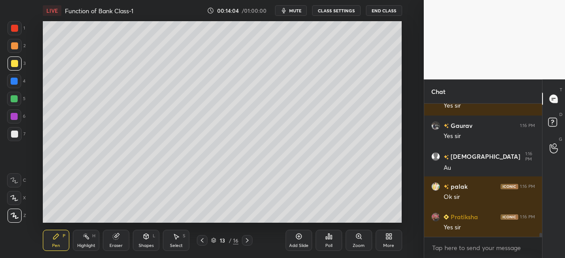
scroll to position [4341, 0]
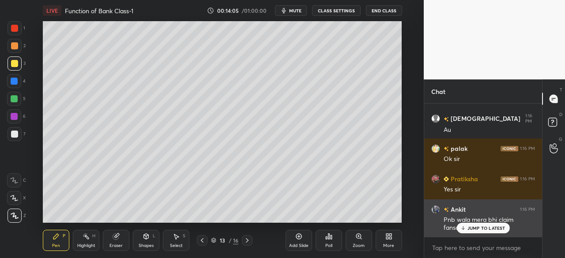
click at [474, 227] on p "JUMP TO LATEST" at bounding box center [487, 228] width 38 height 5
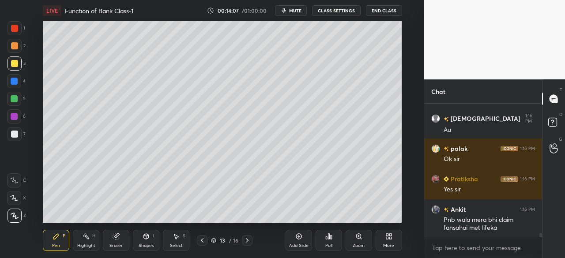
click at [298, 242] on div "Add Slide" at bounding box center [299, 240] width 27 height 21
click at [14, 64] on div at bounding box center [14, 63] width 7 height 7
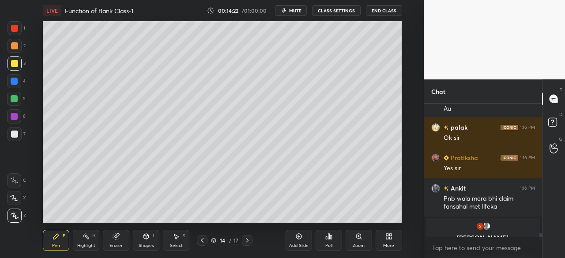
click at [147, 242] on div "Shapes L" at bounding box center [146, 240] width 27 height 21
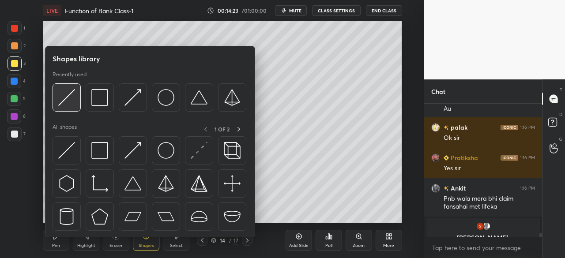
click at [67, 97] on img at bounding box center [66, 97] width 17 height 17
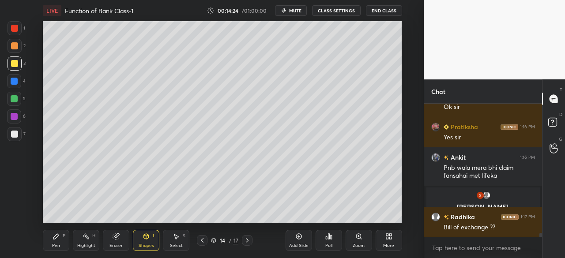
scroll to position [4260, 0]
click at [56, 240] on icon at bounding box center [56, 236] width 7 height 7
click at [15, 83] on div at bounding box center [14, 81] width 7 height 7
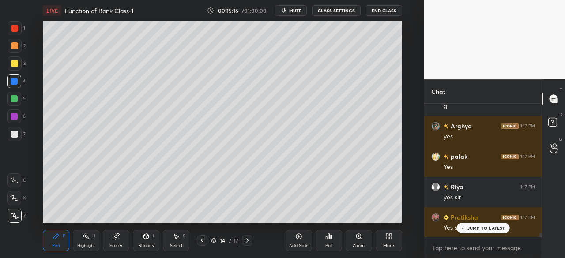
scroll to position [4491, 0]
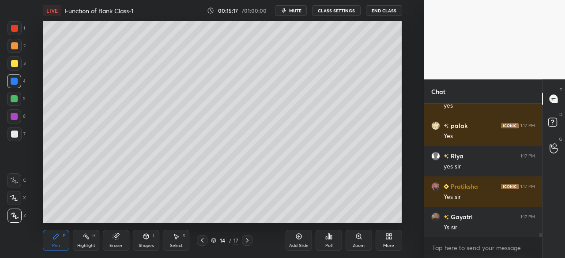
click at [202, 242] on icon at bounding box center [202, 241] width 3 height 4
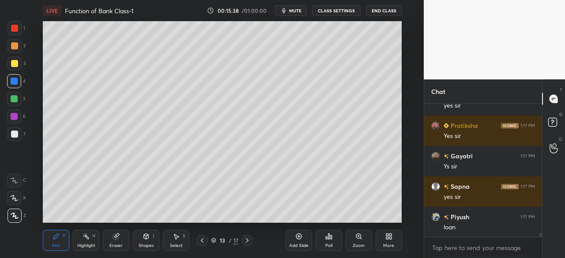
scroll to position [4573, 0]
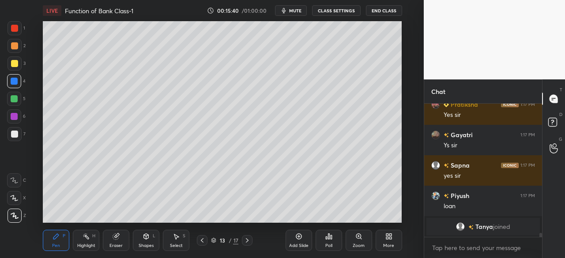
click at [248, 244] on icon at bounding box center [247, 240] width 7 height 7
click at [202, 241] on icon at bounding box center [202, 240] width 7 height 7
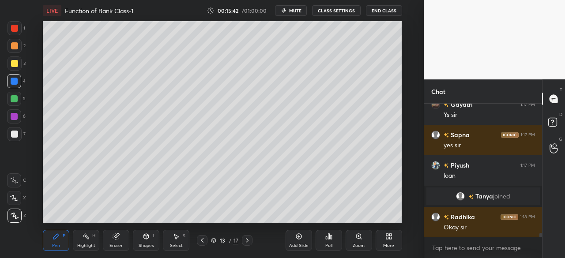
scroll to position [4548, 0]
click at [246, 243] on icon at bounding box center [247, 240] width 7 height 7
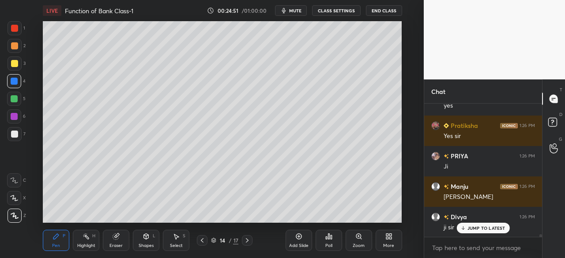
scroll to position [6101, 0]
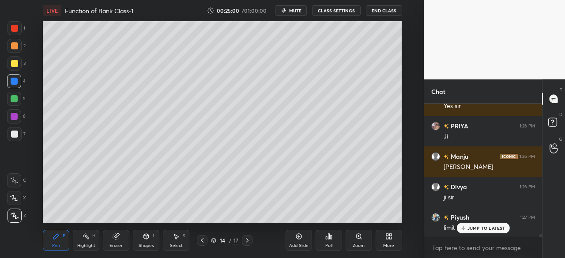
drag, startPoint x: 299, startPoint y: 241, endPoint x: 294, endPoint y: 241, distance: 4.9
click at [297, 242] on div "Add Slide" at bounding box center [299, 240] width 27 height 21
click at [16, 67] on div at bounding box center [15, 64] width 14 height 14
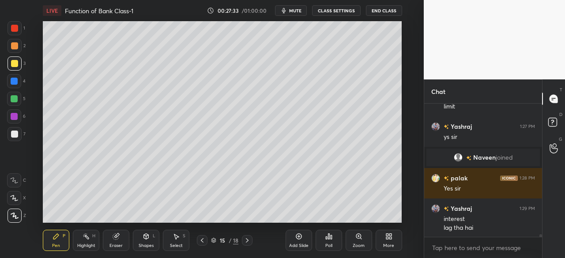
scroll to position [6178, 0]
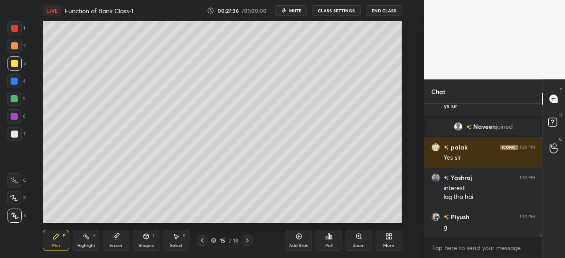
click at [299, 239] on icon at bounding box center [299, 236] width 7 height 7
click at [14, 62] on div at bounding box center [14, 63] width 7 height 7
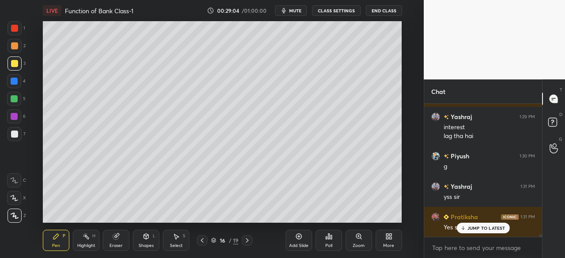
scroll to position [6277, 0]
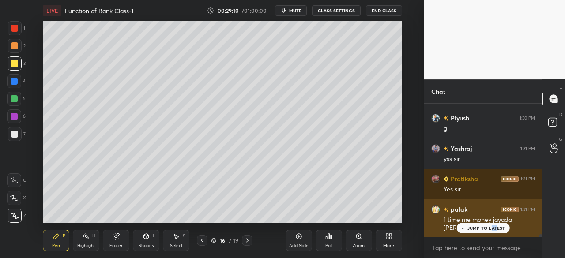
click at [489, 231] on p "JUMP TO LATEST" at bounding box center [487, 228] width 38 height 5
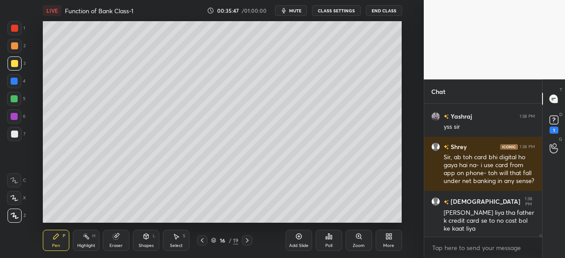
scroll to position [7214, 0]
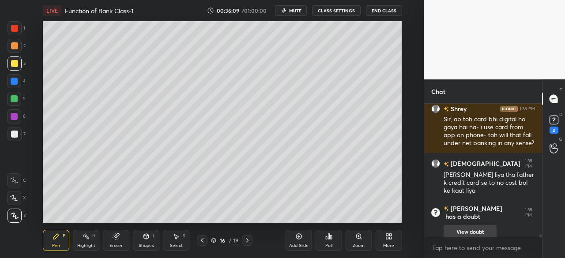
click at [462, 225] on button "View doubt" at bounding box center [470, 232] width 53 height 14
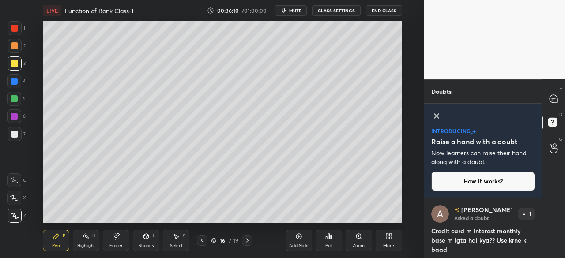
scroll to position [28, 0]
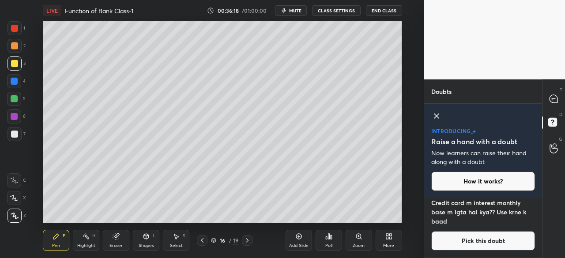
click at [436, 117] on icon at bounding box center [437, 116] width 11 height 11
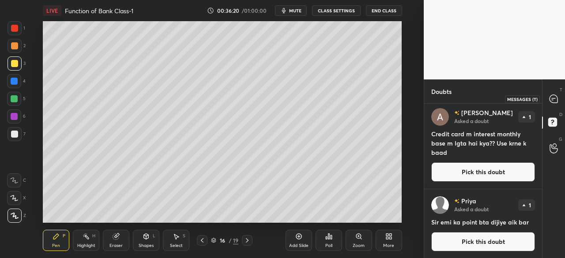
click at [554, 97] on icon at bounding box center [554, 99] width 8 height 8
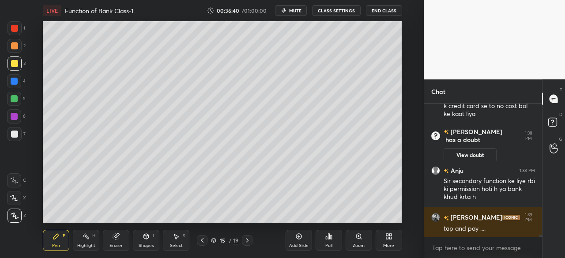
scroll to position [7449, 0]
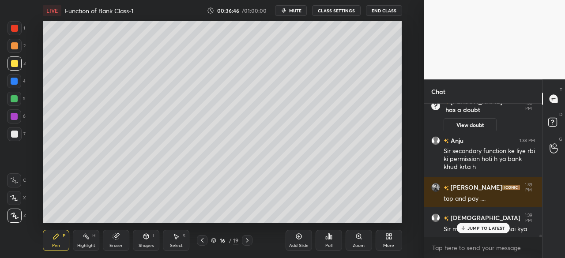
click at [478, 229] on p "JUMP TO LATEST" at bounding box center [487, 228] width 38 height 5
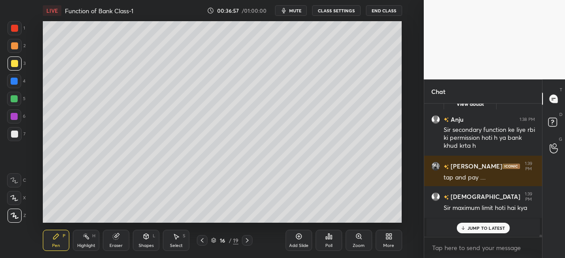
click at [203, 242] on icon at bounding box center [202, 240] width 7 height 7
click at [201, 243] on icon at bounding box center [202, 240] width 7 height 7
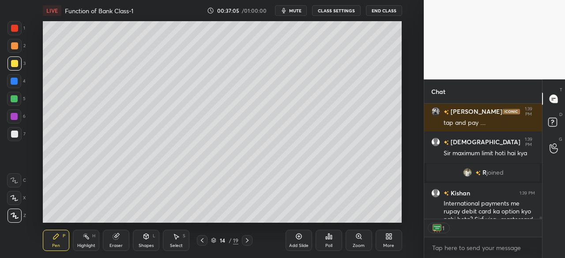
scroll to position [3, 3]
drag, startPoint x: 543, startPoint y: 220, endPoint x: 543, endPoint y: 228, distance: 8.4
click at [543, 228] on div "T Messages (T) D Doubts (D) G Raise Hand (G)" at bounding box center [553, 169] width 23 height 179
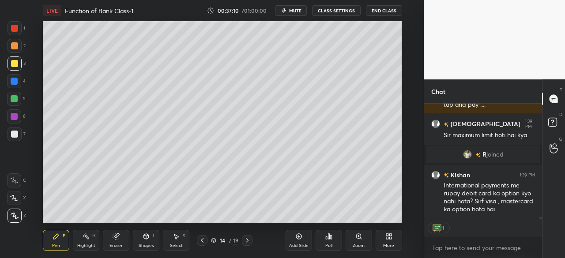
drag, startPoint x: 541, startPoint y: 218, endPoint x: 541, endPoint y: 230, distance: 11.9
click at [541, 230] on div "Anju 1:38 PM Sir secondary function ke liye rbi ki permission hoti h ya bank kh…" at bounding box center [484, 181] width 118 height 155
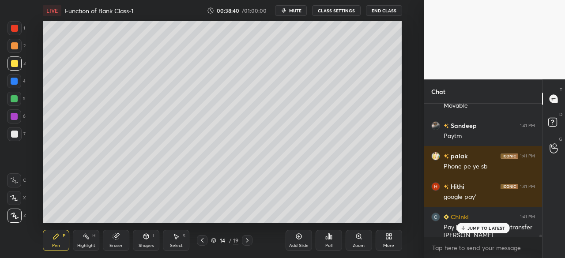
scroll to position [7701, 0]
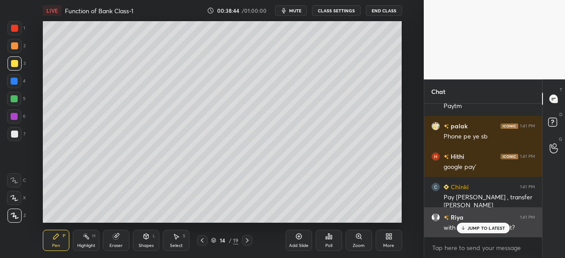
click at [467, 228] on div "JUMP TO LATEST" at bounding box center [483, 228] width 53 height 11
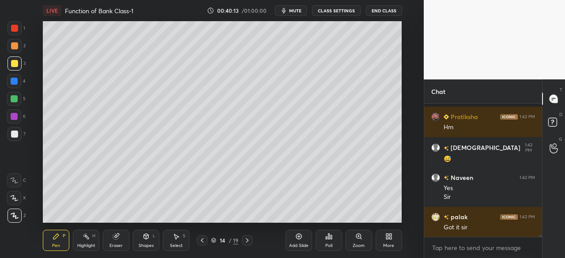
scroll to position [8161, 0]
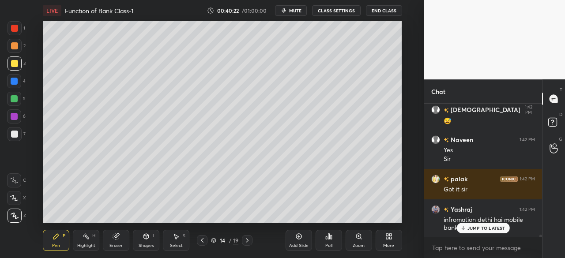
click at [300, 241] on div "Add Slide" at bounding box center [299, 240] width 27 height 21
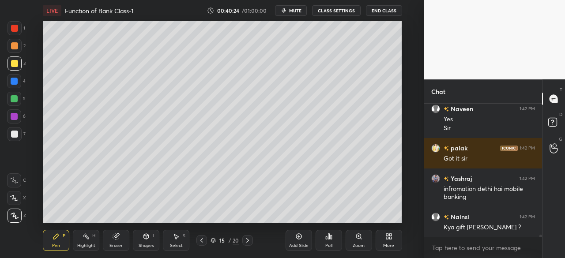
click at [201, 243] on icon at bounding box center [201, 240] width 7 height 7
click at [299, 244] on div "Add Slide" at bounding box center [298, 246] width 19 height 4
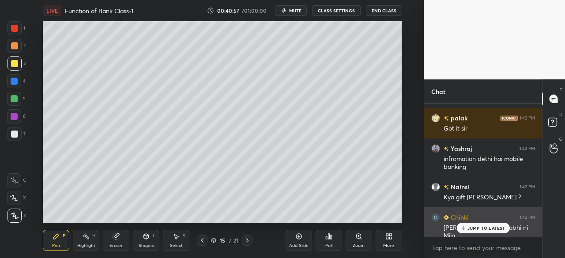
drag, startPoint x: 467, startPoint y: 229, endPoint x: 455, endPoint y: 226, distance: 13.3
click at [466, 229] on div "JUMP TO LATEST" at bounding box center [483, 228] width 53 height 11
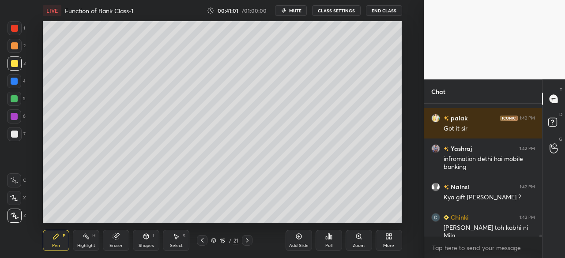
click at [143, 243] on div "Shapes L" at bounding box center [146, 240] width 27 height 21
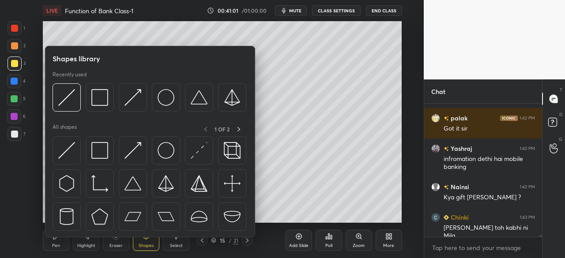
scroll to position [8260, 0]
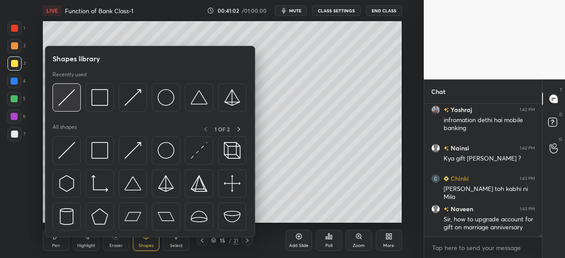
click at [61, 105] on img at bounding box center [66, 97] width 17 height 17
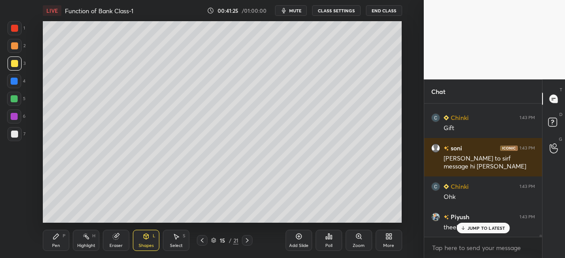
scroll to position [8420, 0]
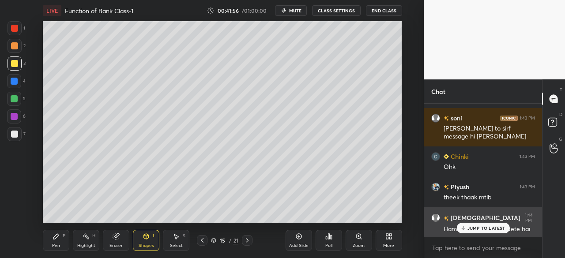
click at [467, 230] on div "JUMP TO LATEST" at bounding box center [483, 228] width 53 height 11
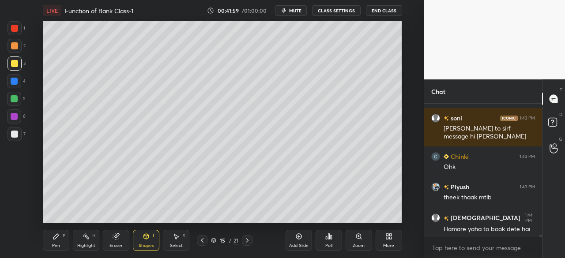
click at [55, 244] on div "Pen" at bounding box center [56, 246] width 8 height 4
click at [15, 82] on div at bounding box center [14, 81] width 7 height 7
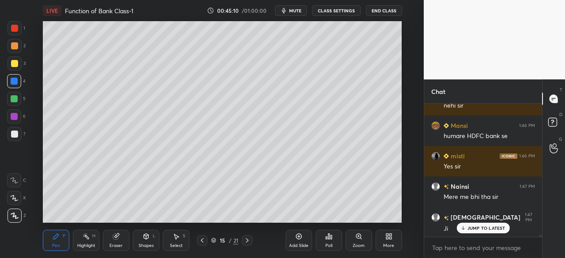
scroll to position [8908, 0]
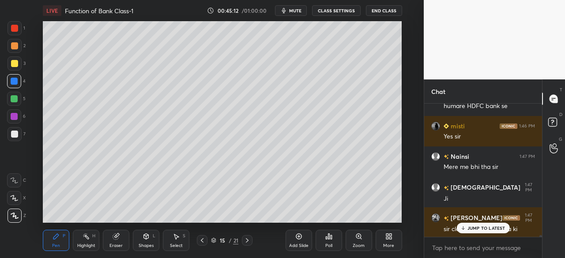
click at [473, 229] on p "JUMP TO LATEST" at bounding box center [487, 228] width 38 height 5
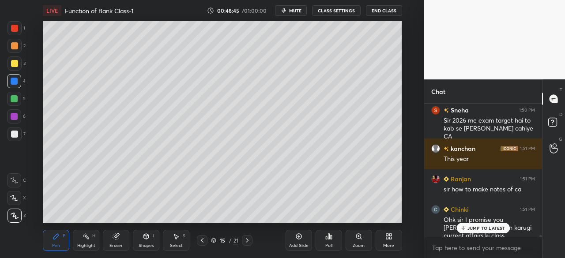
scroll to position [10085, 0]
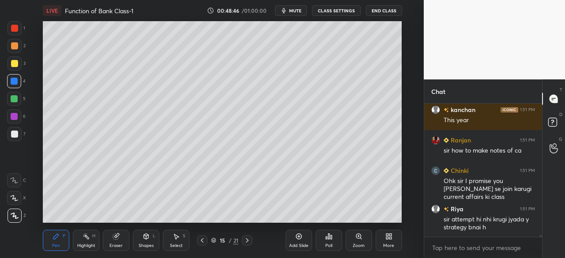
click at [299, 243] on div "Add Slide" at bounding box center [299, 240] width 27 height 21
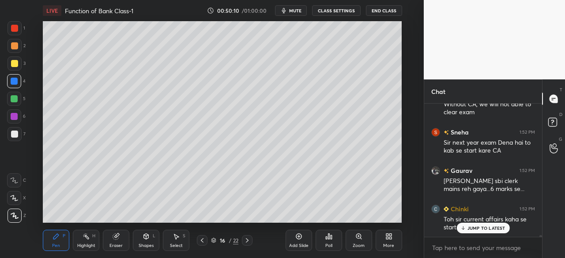
scroll to position [10330, 0]
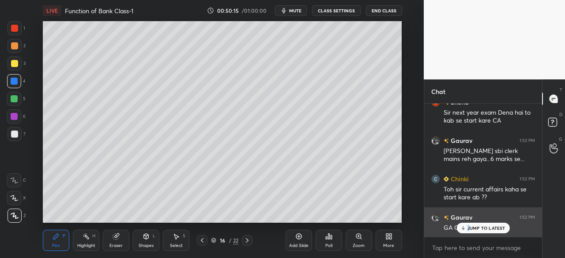
click at [469, 231] on div "JUMP TO LATEST" at bounding box center [483, 228] width 53 height 11
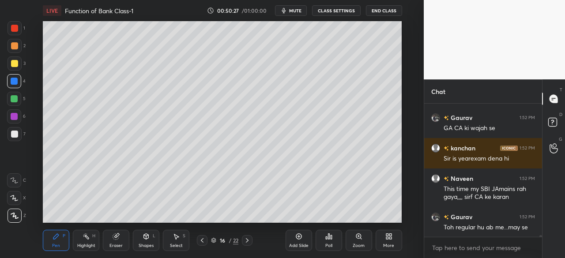
scroll to position [10459, 0]
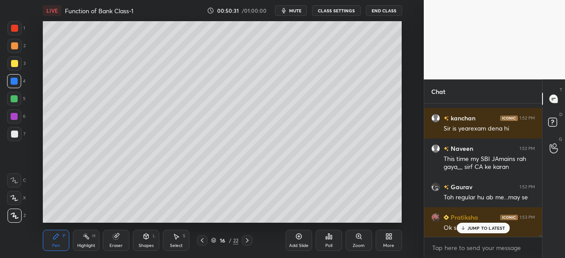
click at [297, 239] on icon at bounding box center [299, 236] width 7 height 7
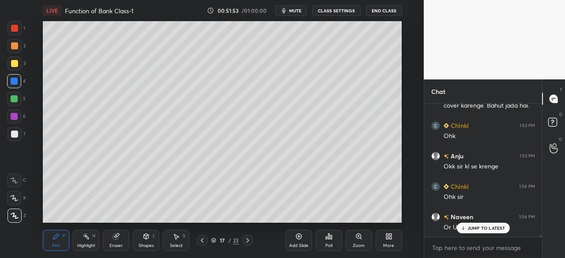
scroll to position [10711, 0]
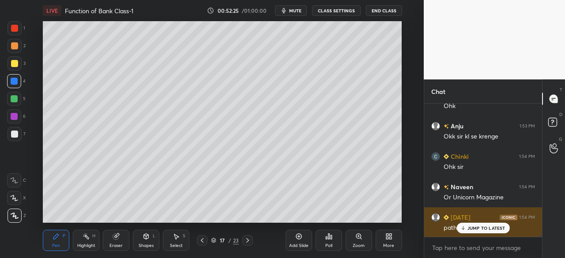
click at [469, 231] on p "JUMP TO LATEST" at bounding box center [487, 228] width 38 height 5
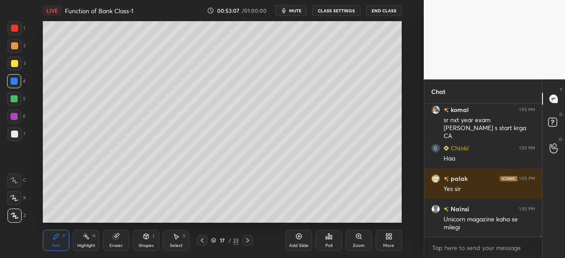
scroll to position [10979, 0]
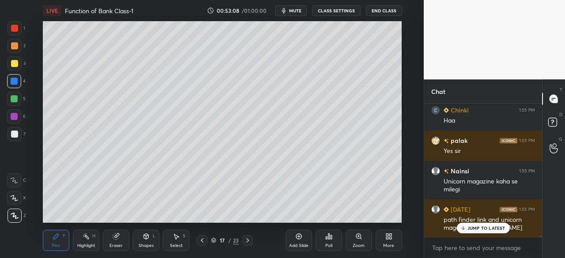
click at [298, 245] on div "Add Slide" at bounding box center [298, 246] width 19 height 4
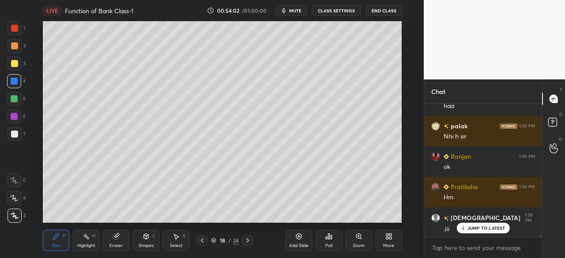
scroll to position [11262, 0]
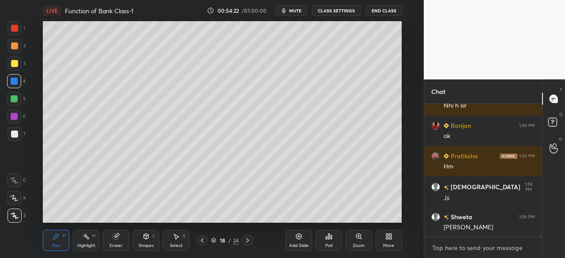
type textarea "x"
click at [498, 247] on textarea at bounding box center [484, 248] width 104 height 14
type textarea "@"
type textarea "x"
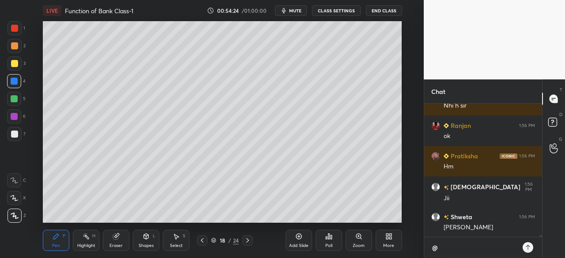
type textarea "@g"
type textarea "x"
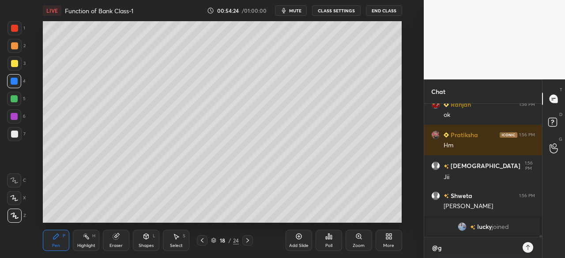
type textarea "@ga"
type textarea "x"
type textarea "@gab"
type textarea "x"
type textarea "@gaby"
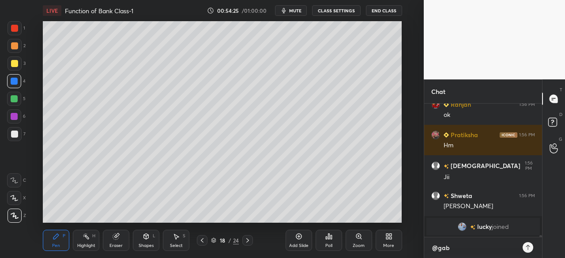
type textarea "x"
type textarea "@gabya"
type textarea "x"
type textarea "@gabyab"
type textarea "x"
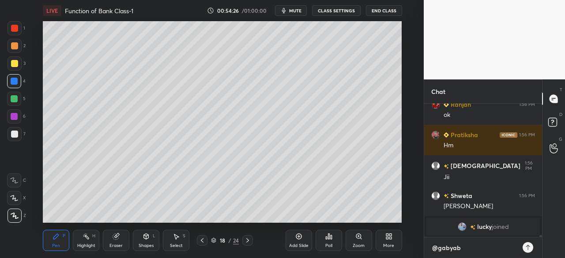
scroll to position [3, 3]
type textarea "@gabyabh"
type textarea "x"
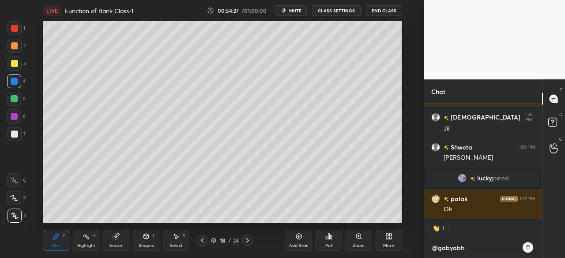
type textarea "@gabyabhi"
type textarea "x"
type textarea "@gabyabhij"
type textarea "x"
type textarea "@gabyabhije"
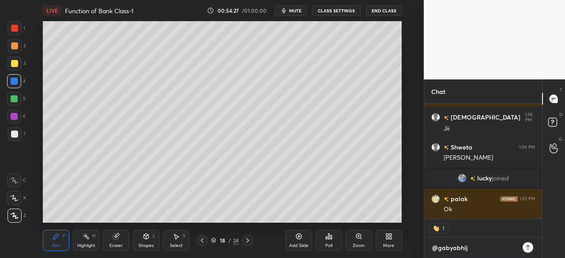
type textarea "x"
type textarea "@gabyabhijee"
type textarea "x"
type textarea "@gabyabhijeet"
type textarea "x"
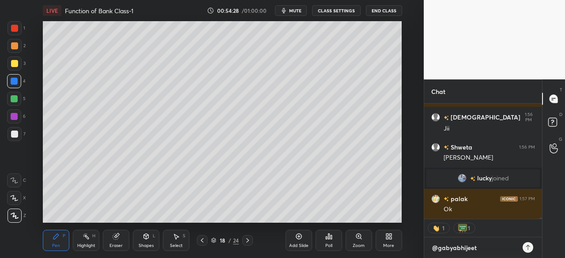
type textarea "@gabyabhijeets"
type textarea "x"
type textarea "@gabyabhijeetsi"
type textarea "x"
type textarea "@gabyabhijeetsir"
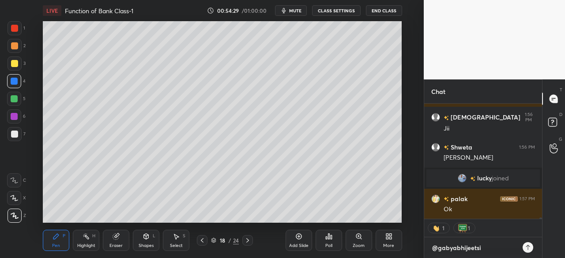
type textarea "x"
type textarea "@gabyabhijeetsirj"
type textarea "x"
type textarea "@gabyabhijeetsirji"
type textarea "x"
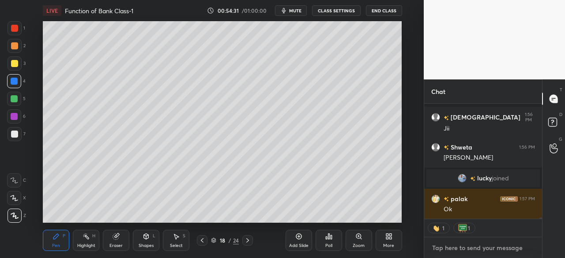
scroll to position [10024, 0]
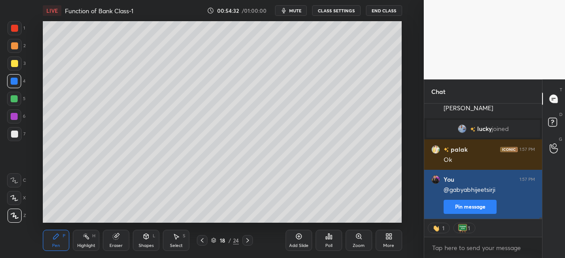
click at [484, 208] on button "Pin message" at bounding box center [470, 207] width 53 height 14
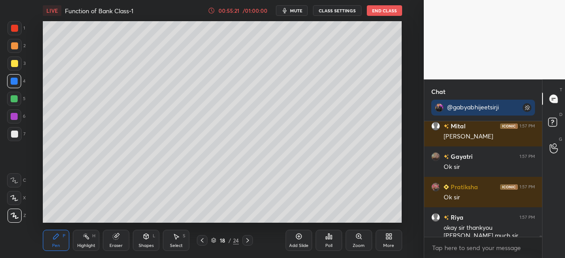
scroll to position [10406, 0]
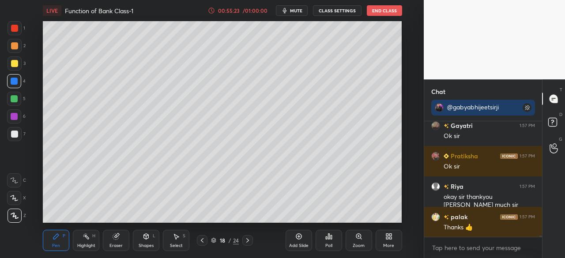
click at [379, 10] on button "End Class" at bounding box center [384, 10] width 35 height 11
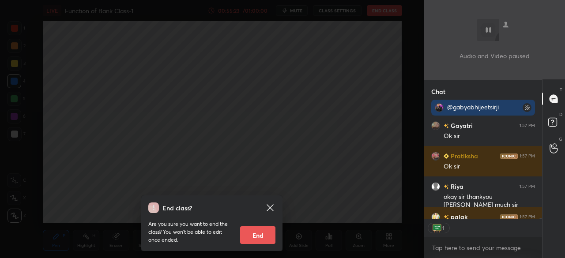
scroll to position [10454, 0]
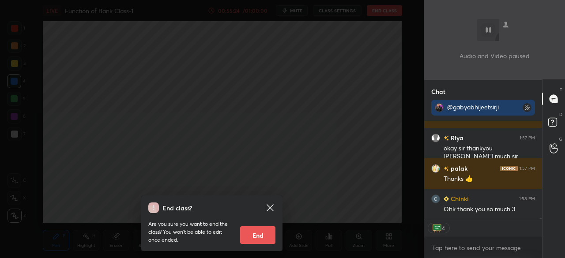
click at [261, 235] on button "End" at bounding box center [257, 236] width 35 height 18
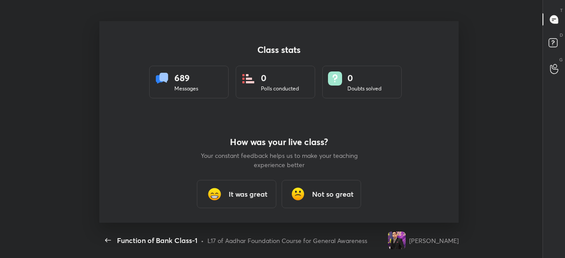
scroll to position [0, 0]
type textarea "x"
